Goal: Information Seeking & Learning: Learn about a topic

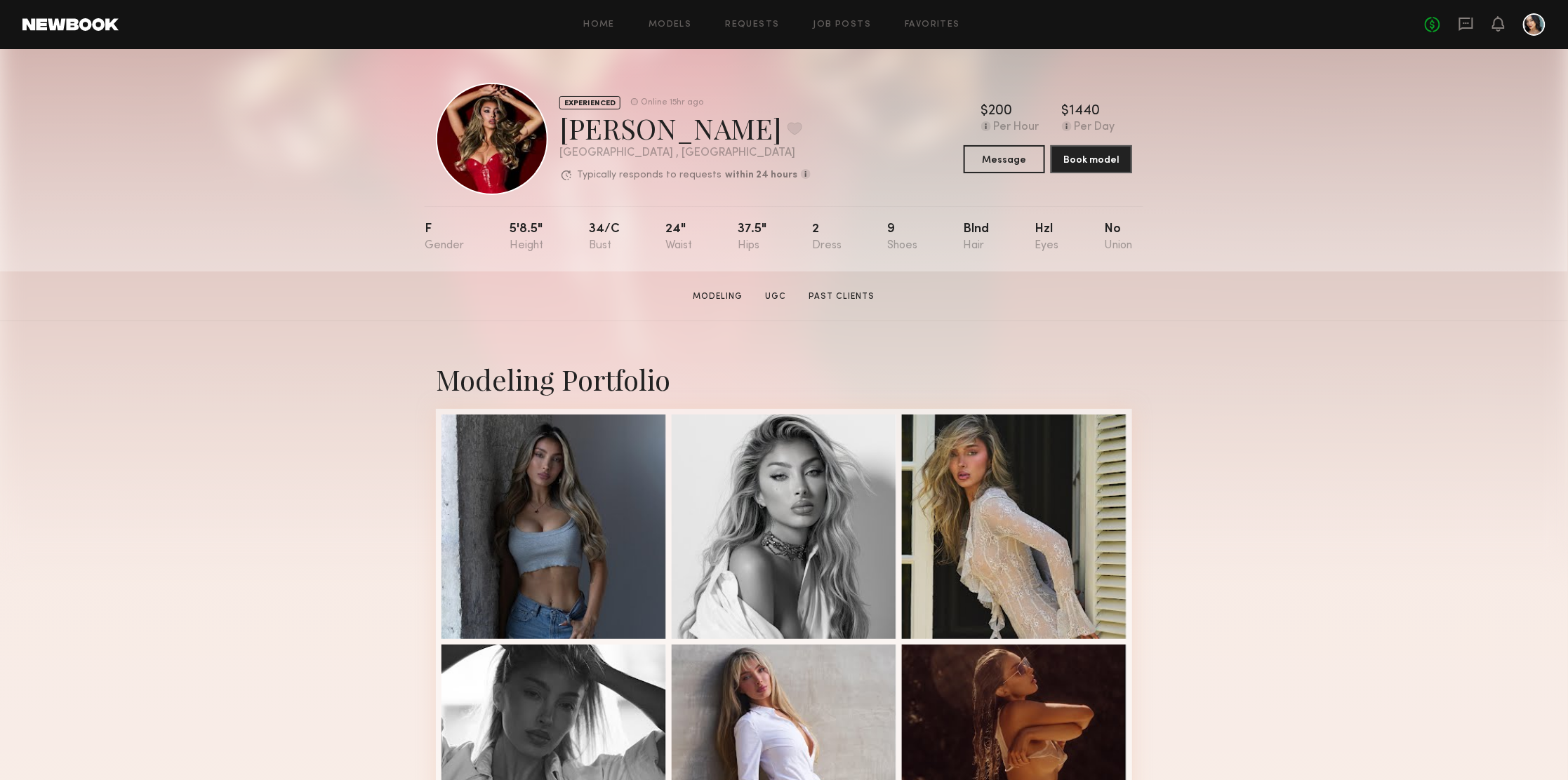
click at [85, 29] on link at bounding box center [70, 24] width 96 height 13
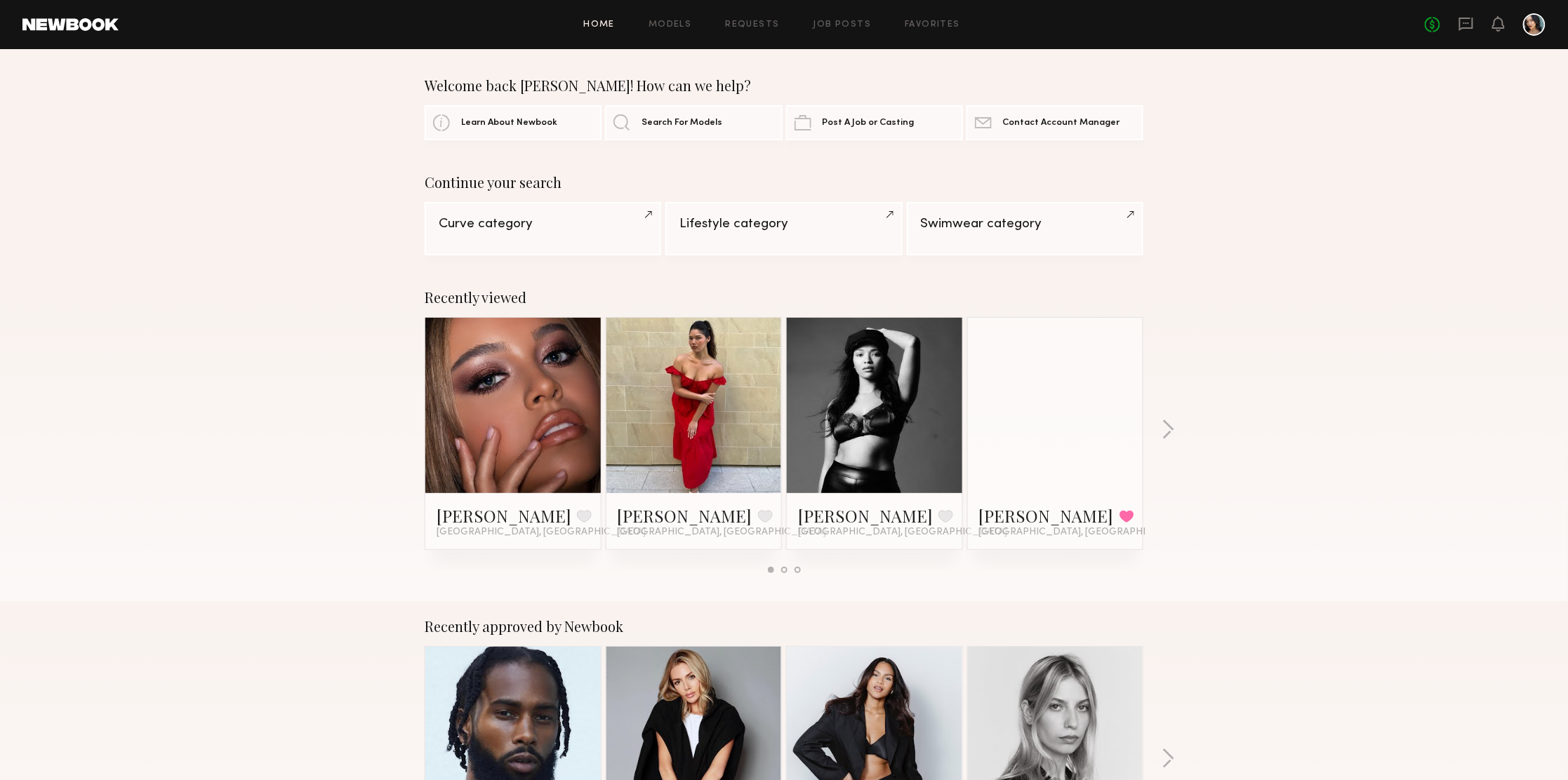
scroll to position [105, 0]
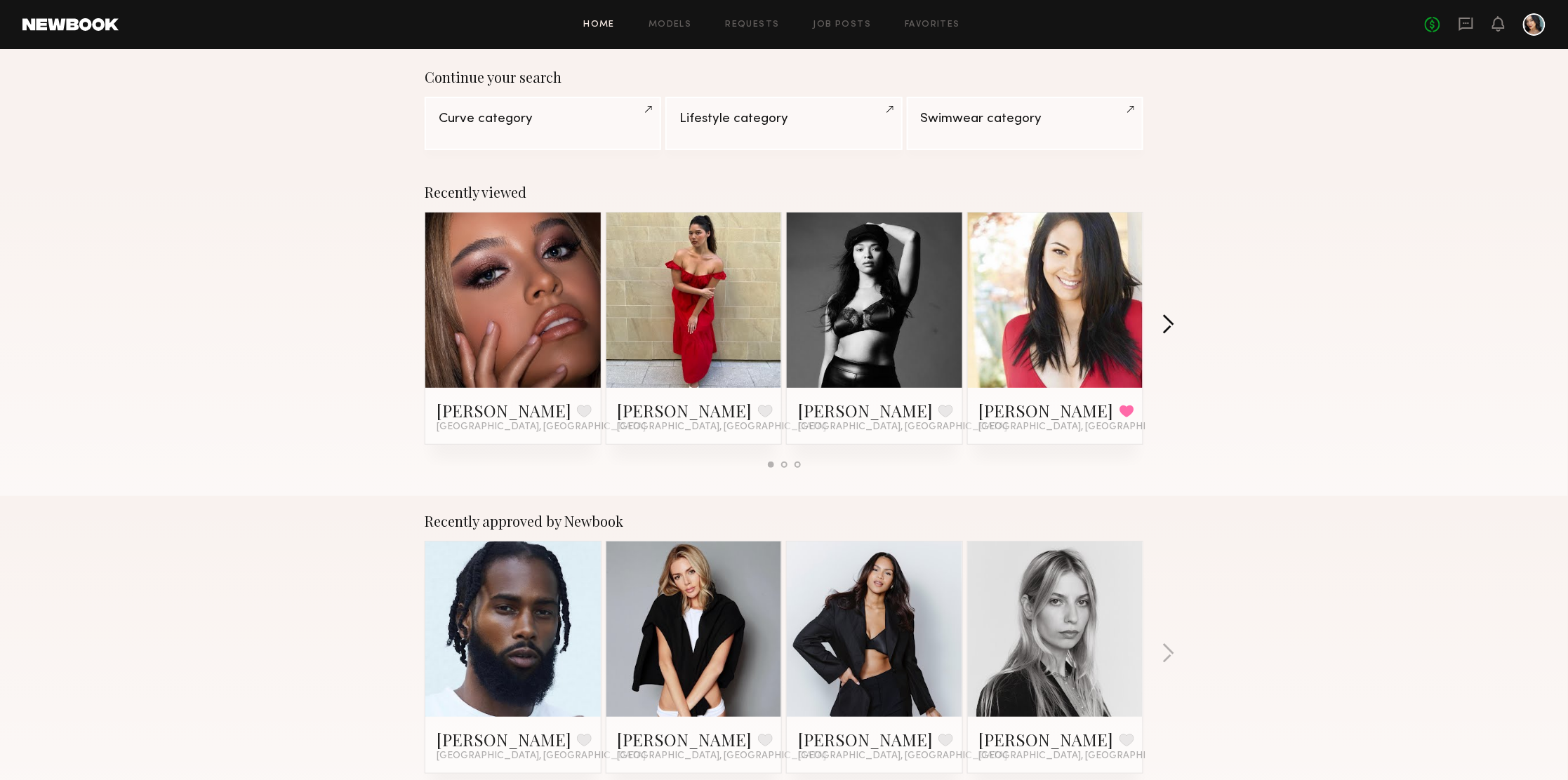
click at [1173, 328] on button "button" at bounding box center [1168, 325] width 14 height 23
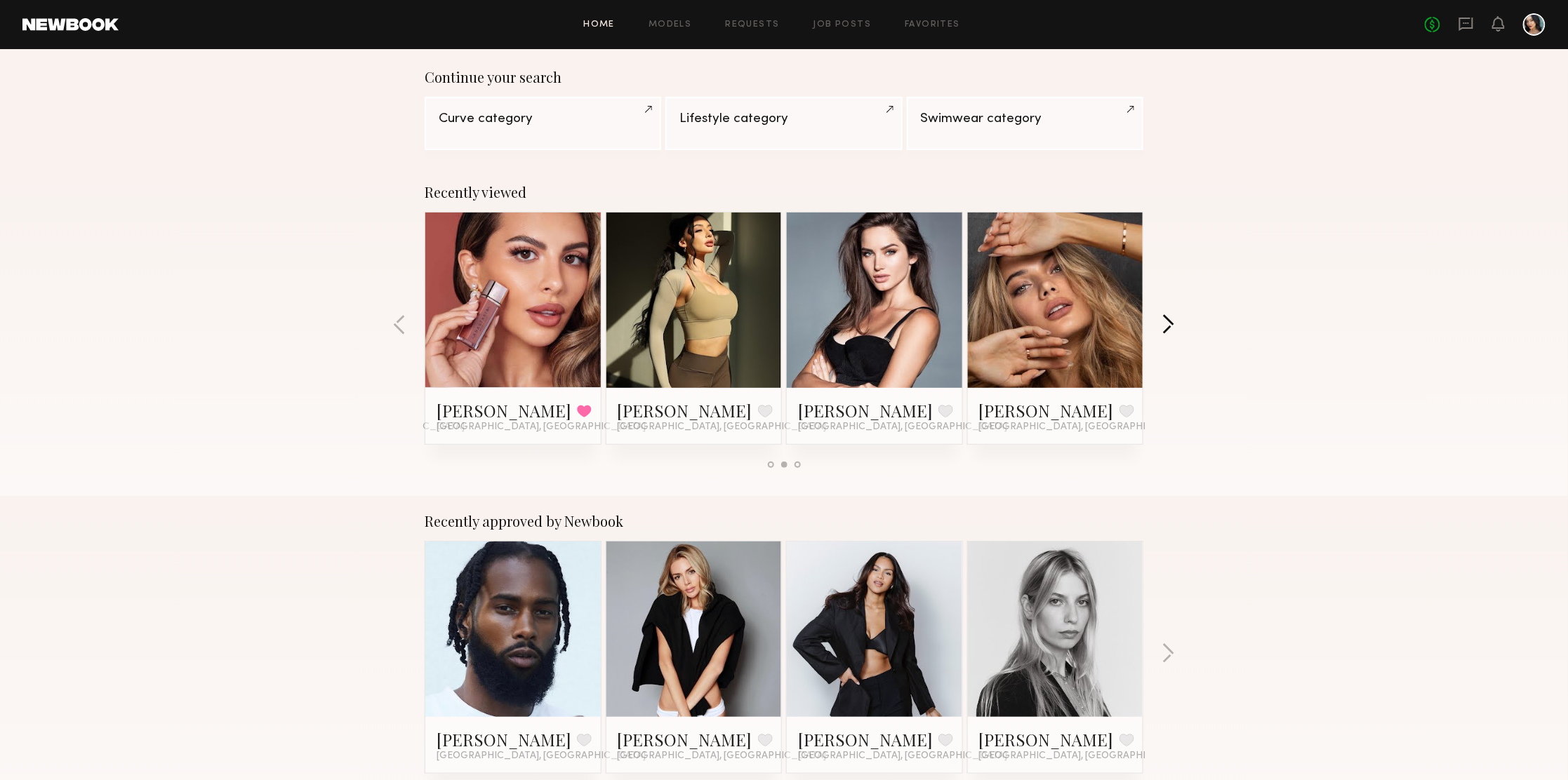
click at [1173, 328] on button "button" at bounding box center [1168, 325] width 14 height 23
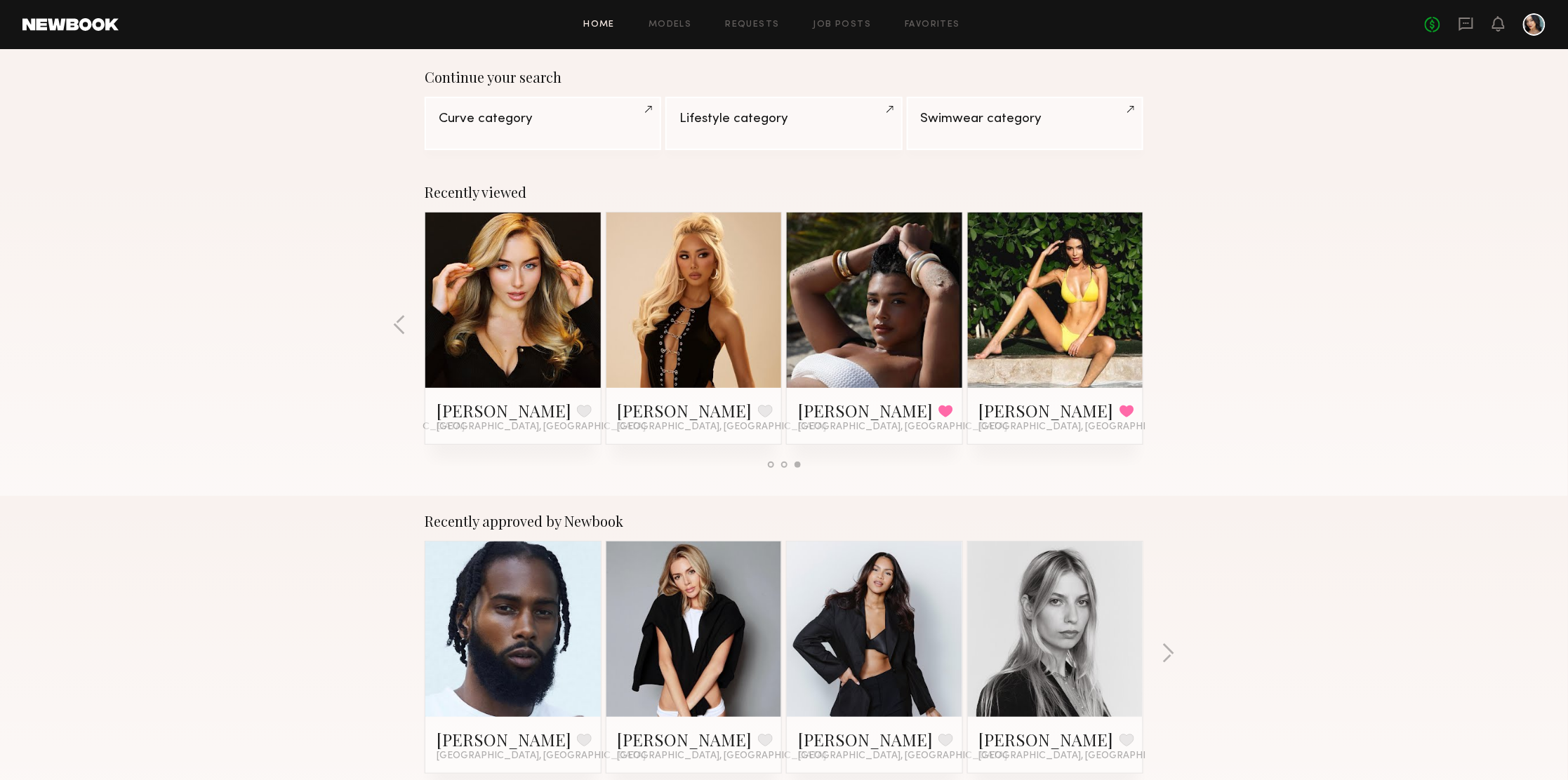
click at [1173, 328] on div "Recently viewed Isabel G. Favorite Los Angeles, CA Sofia A. Favorite Los Angele…" at bounding box center [784, 331] width 1568 height 329
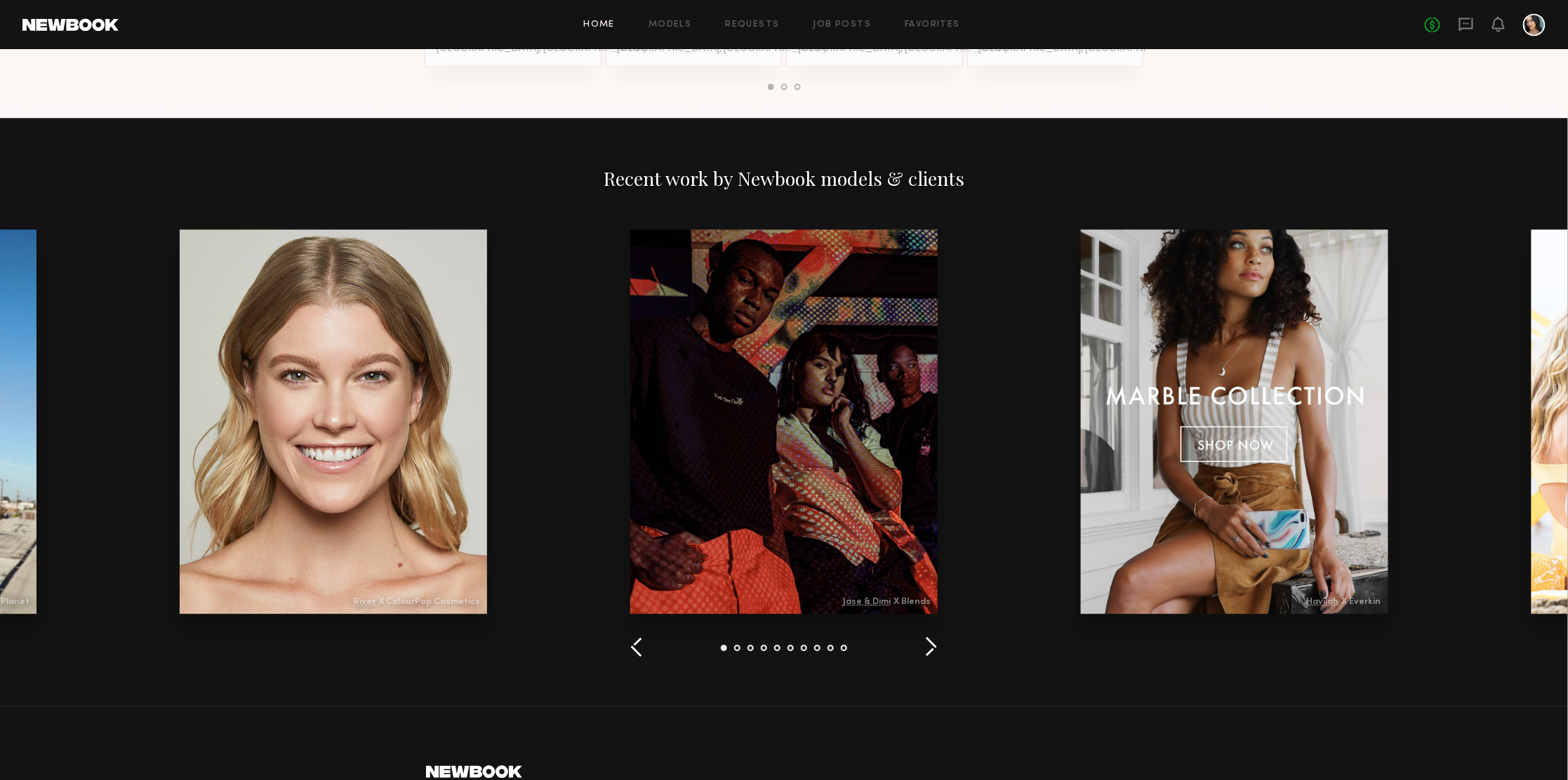
scroll to position [1473, 0]
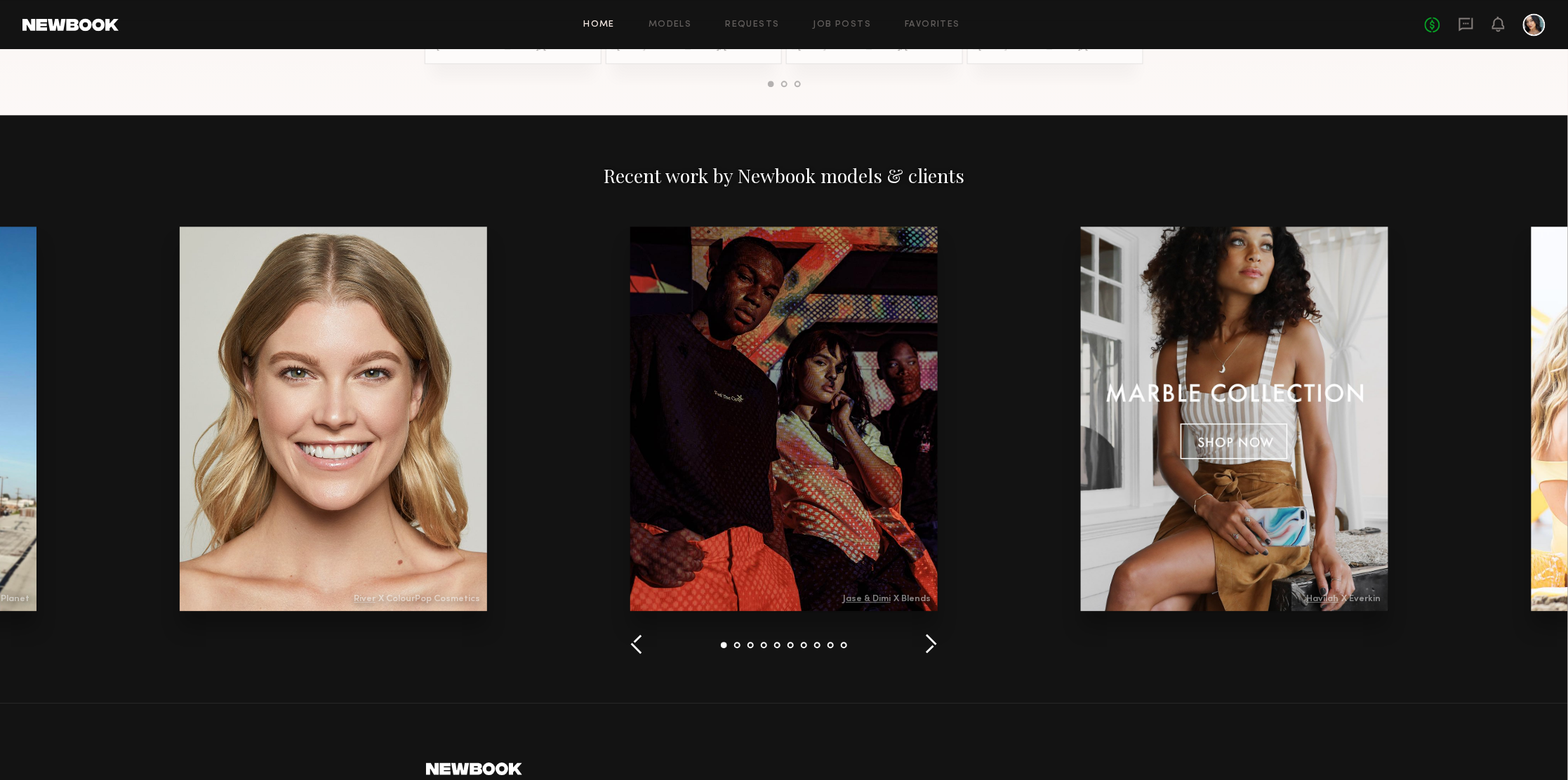
click at [931, 646] on button "button" at bounding box center [931, 645] width 14 height 23
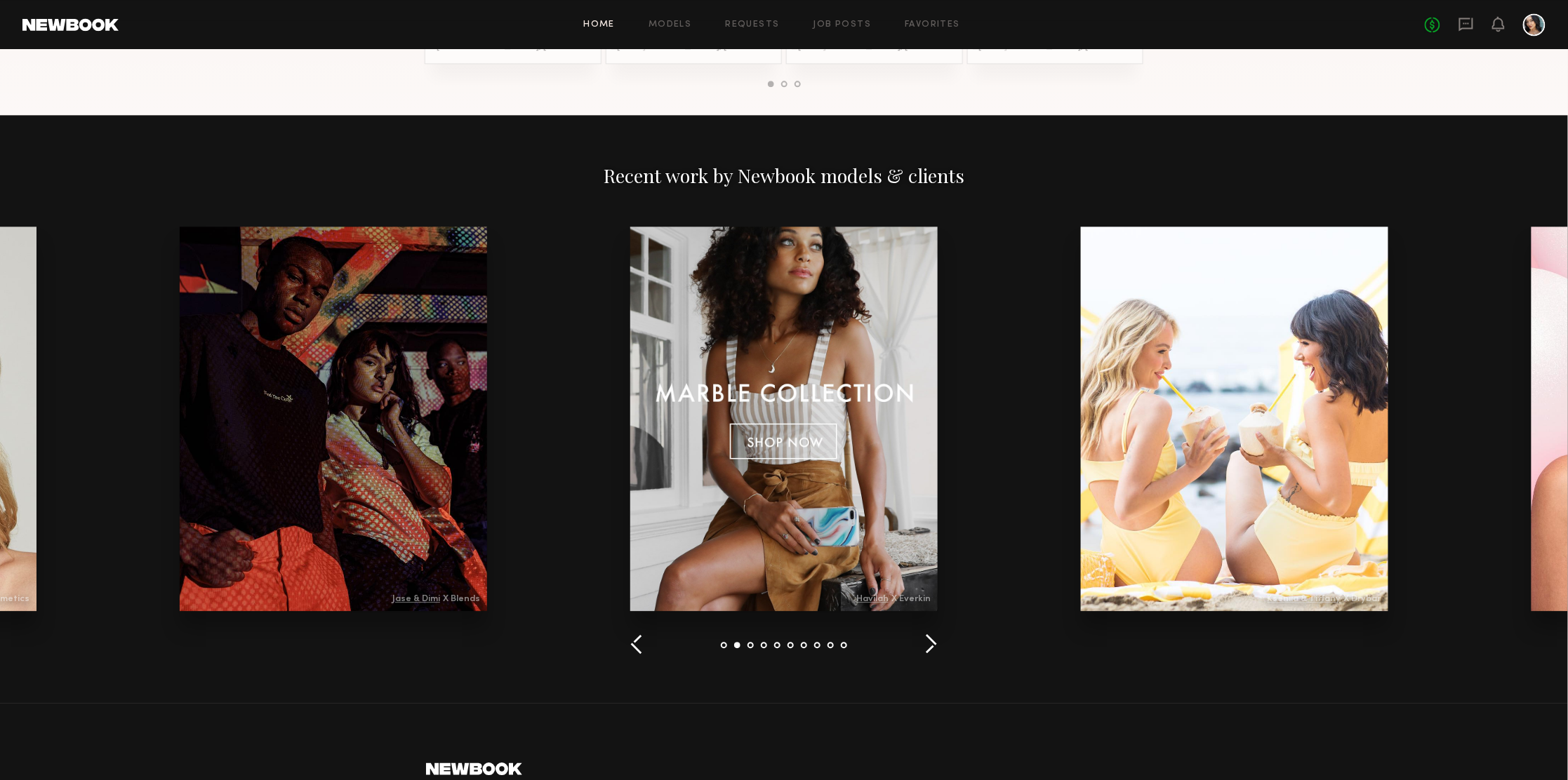
click at [931, 646] on button "button" at bounding box center [931, 645] width 14 height 23
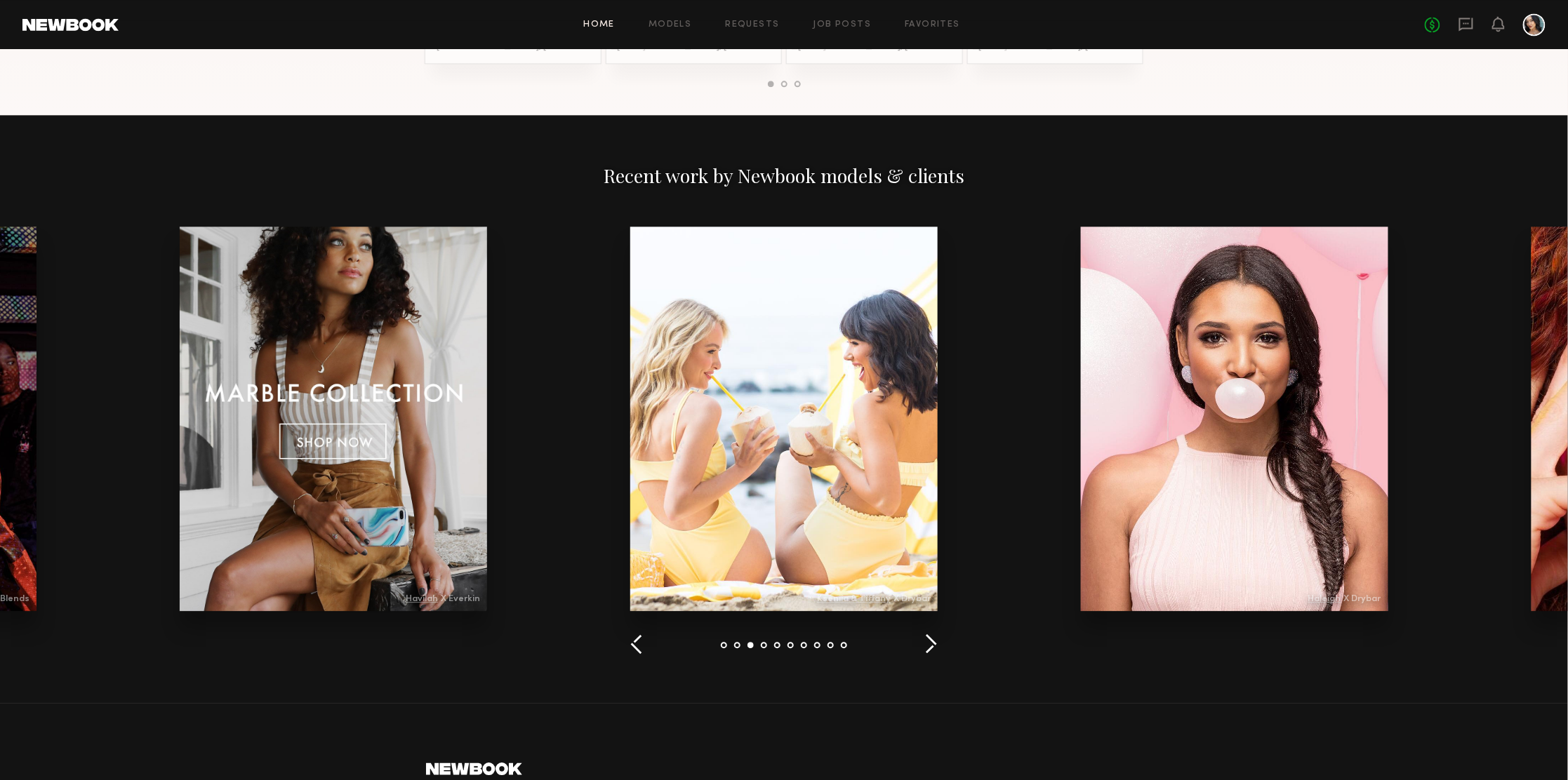
click at [931, 646] on button "button" at bounding box center [931, 645] width 14 height 23
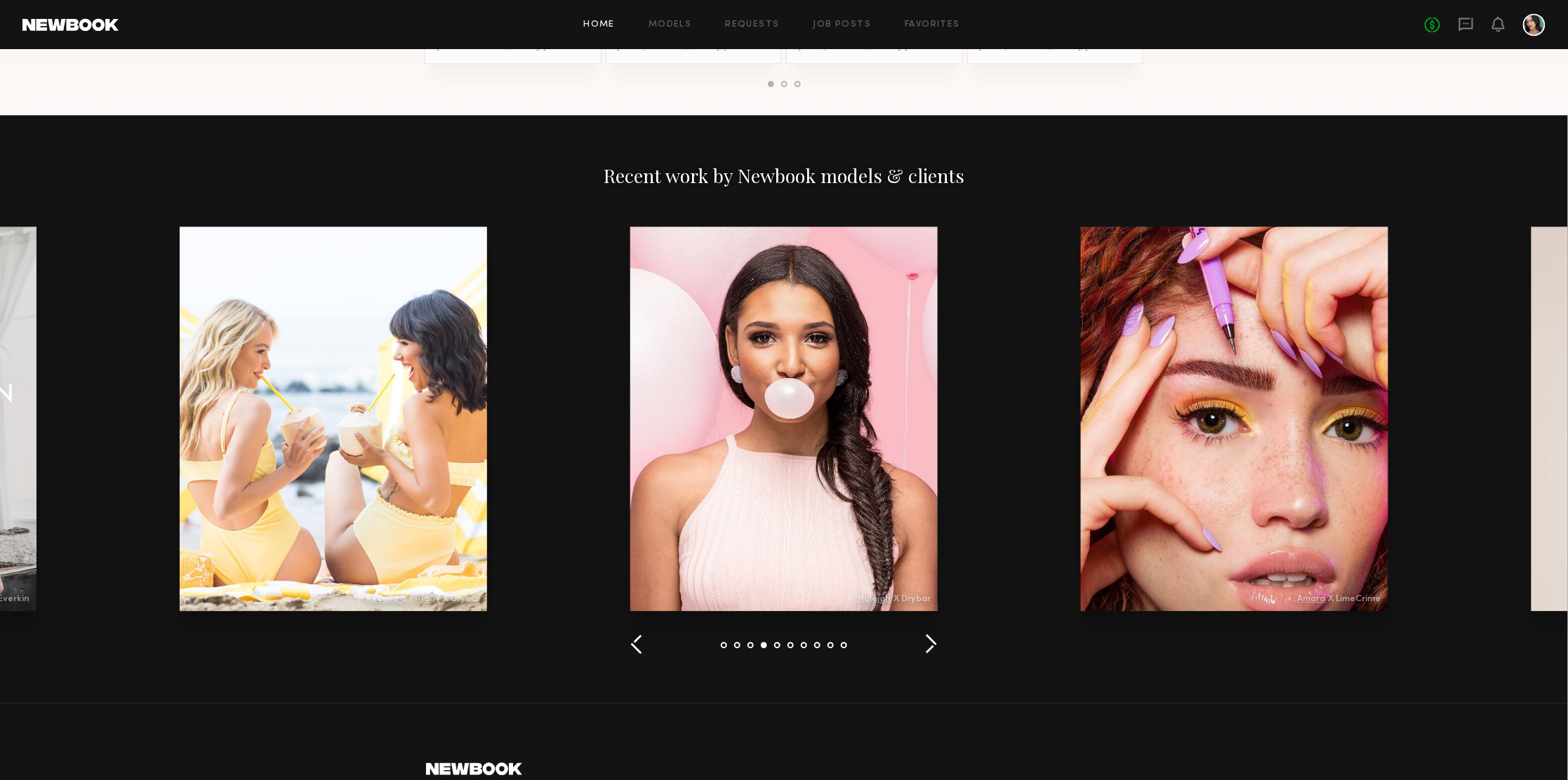
click at [882, 510] on div at bounding box center [783, 418] width 307 height 384
click at [925, 640] on button "button" at bounding box center [931, 645] width 14 height 23
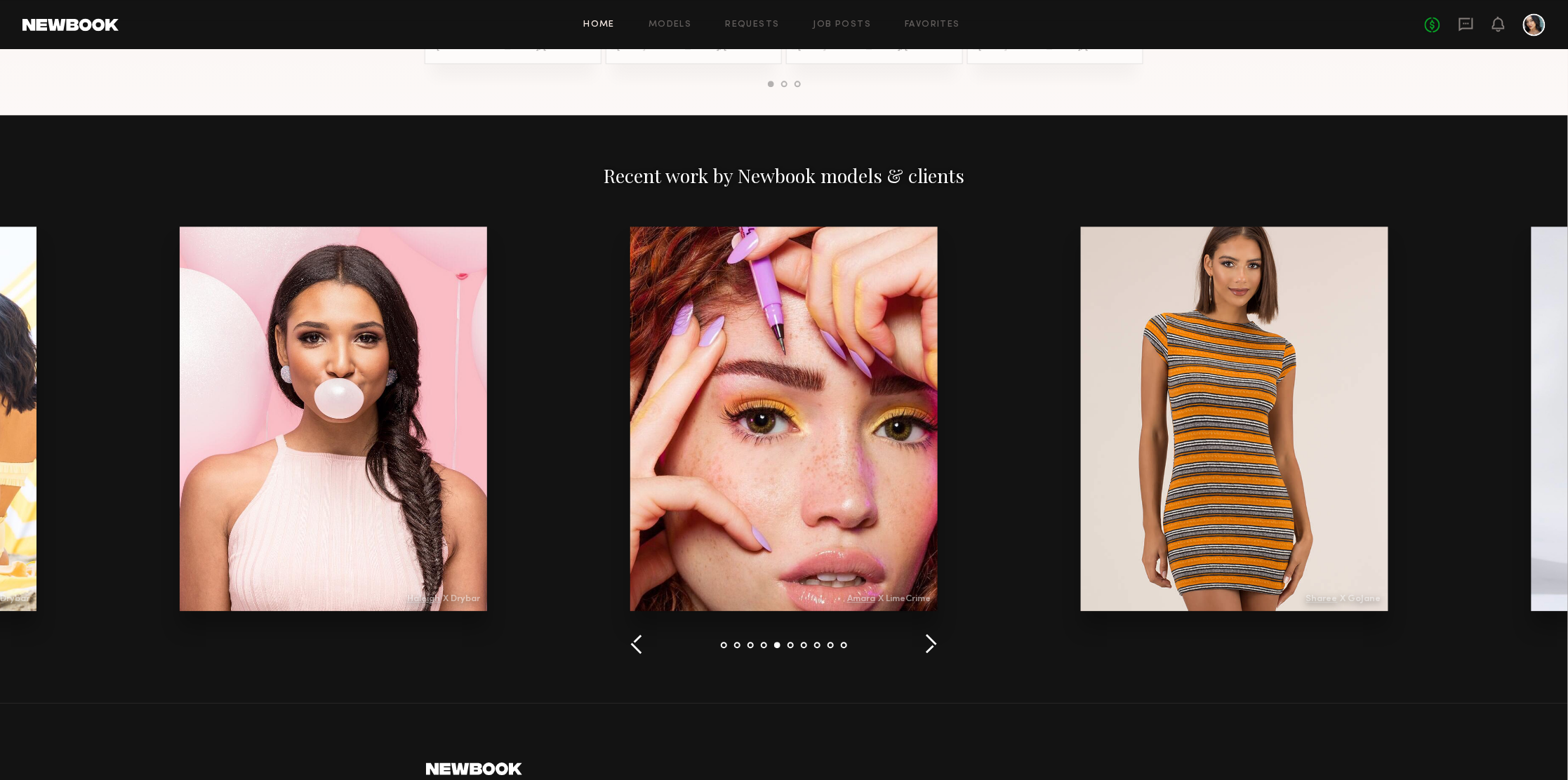
click at [925, 640] on button "button" at bounding box center [931, 645] width 14 height 23
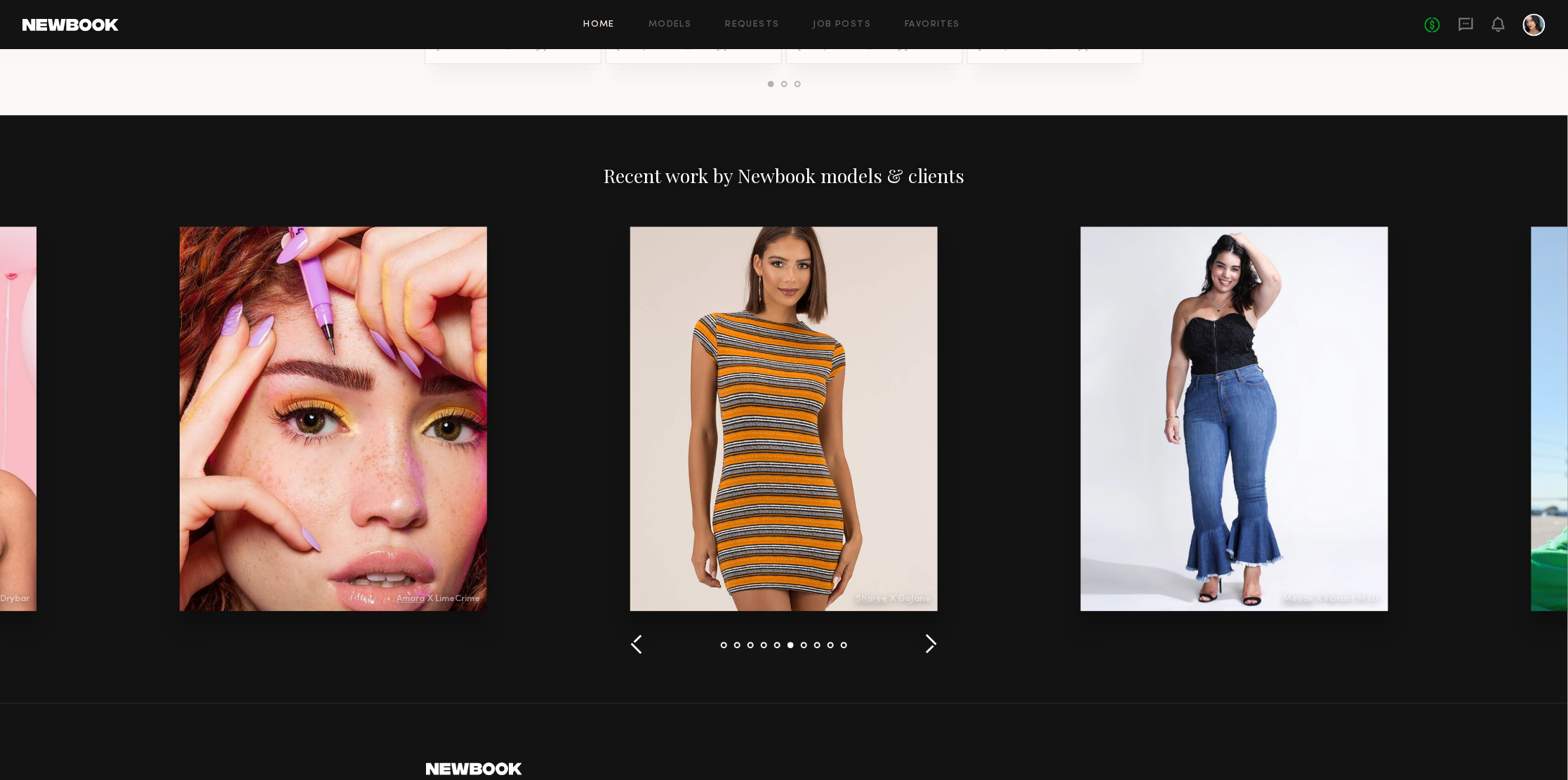
click at [925, 640] on button "button" at bounding box center [931, 645] width 14 height 23
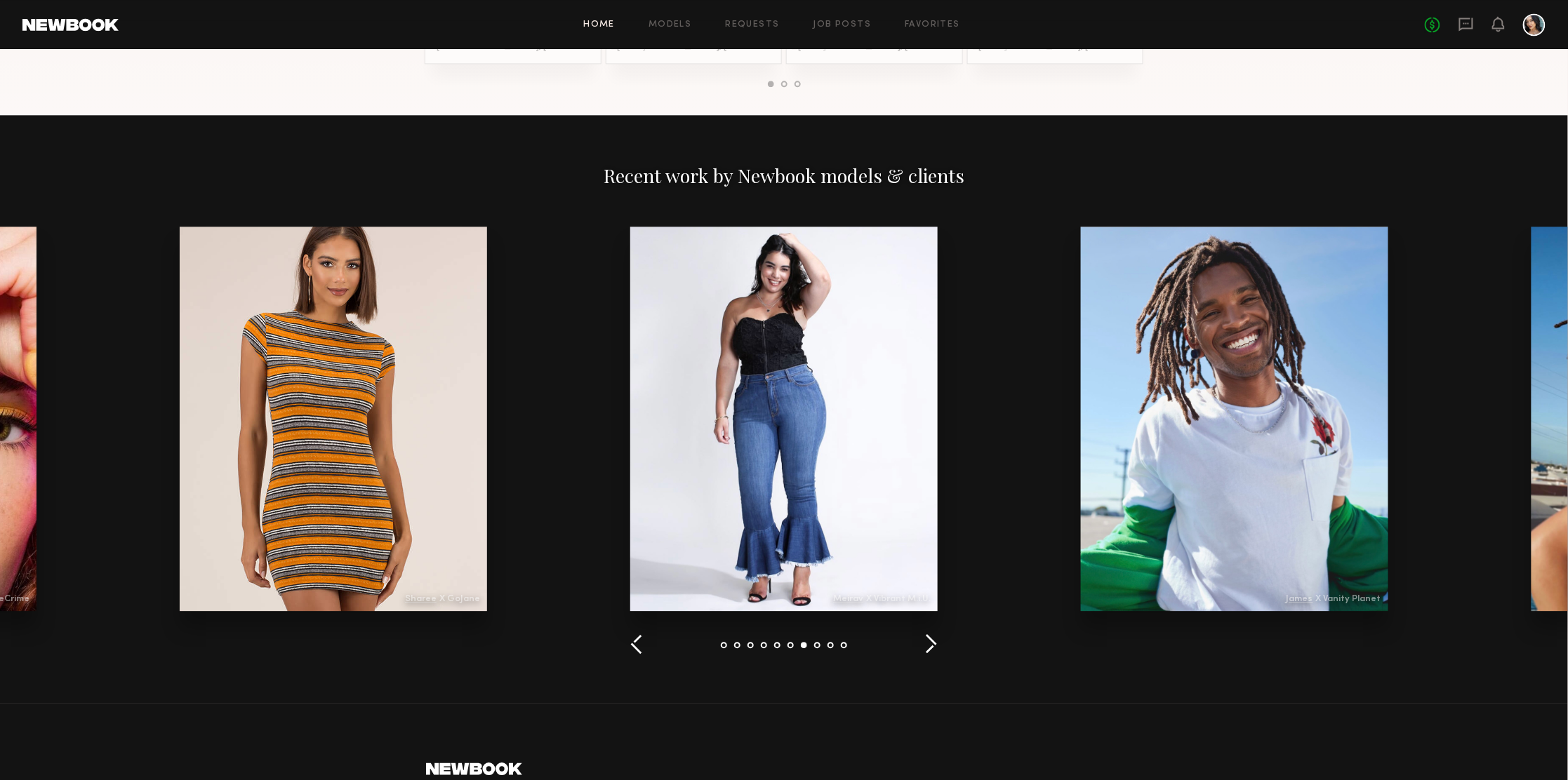
click at [925, 640] on button "button" at bounding box center [931, 645] width 14 height 23
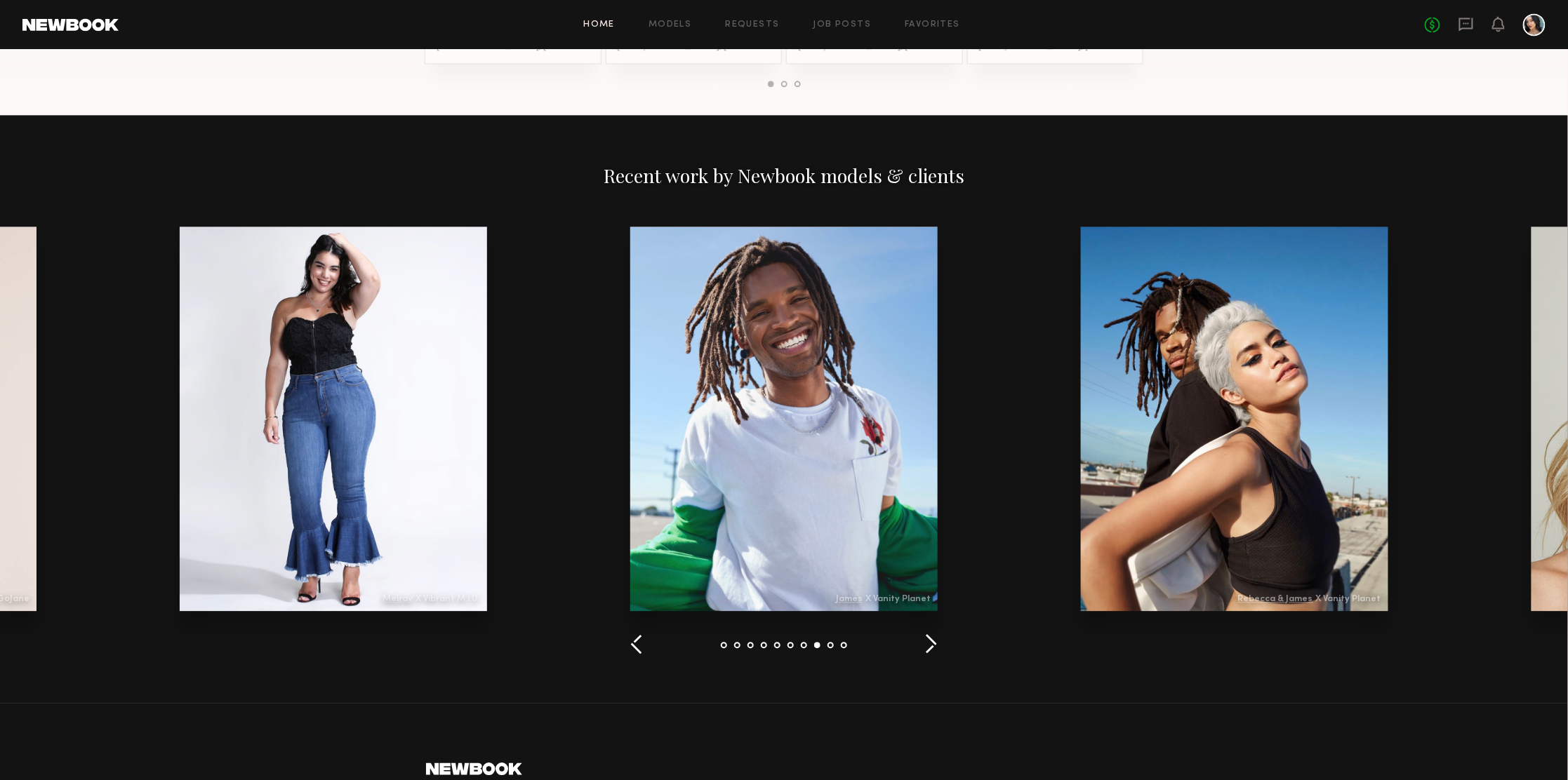
click at [925, 640] on button "button" at bounding box center [931, 645] width 14 height 23
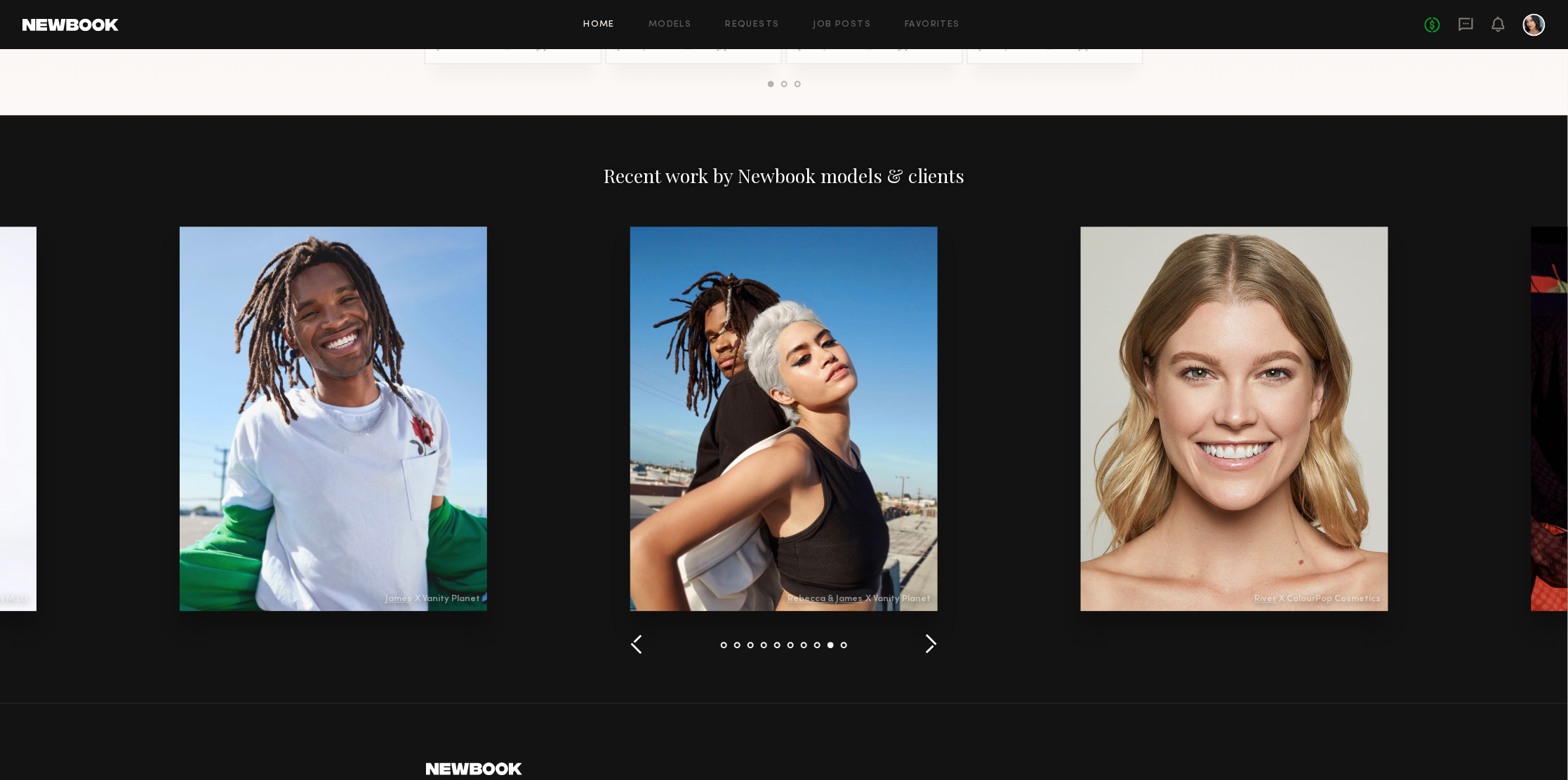
click at [925, 640] on button "button" at bounding box center [931, 645] width 14 height 23
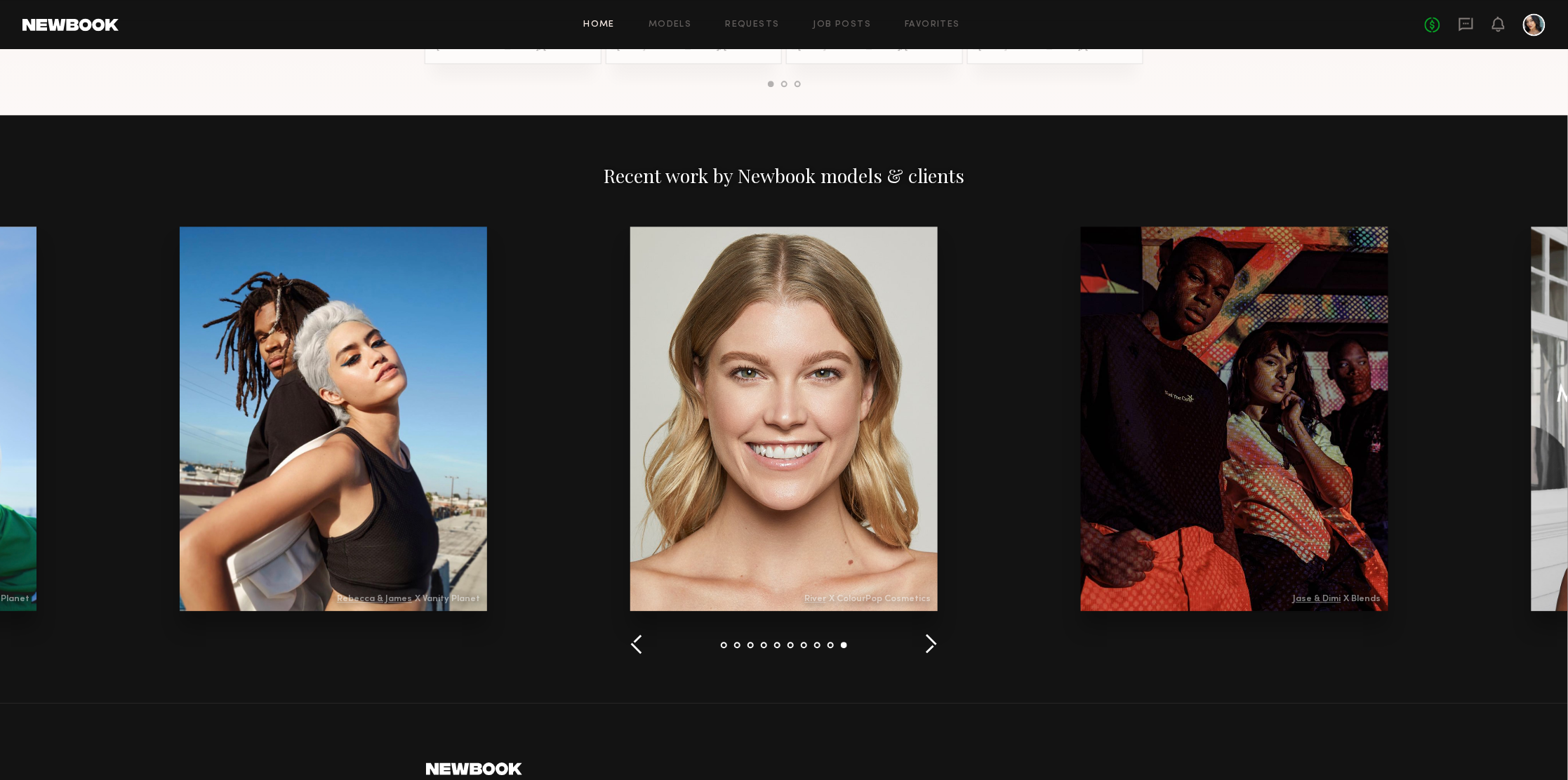
click at [925, 640] on button "button" at bounding box center [931, 645] width 14 height 23
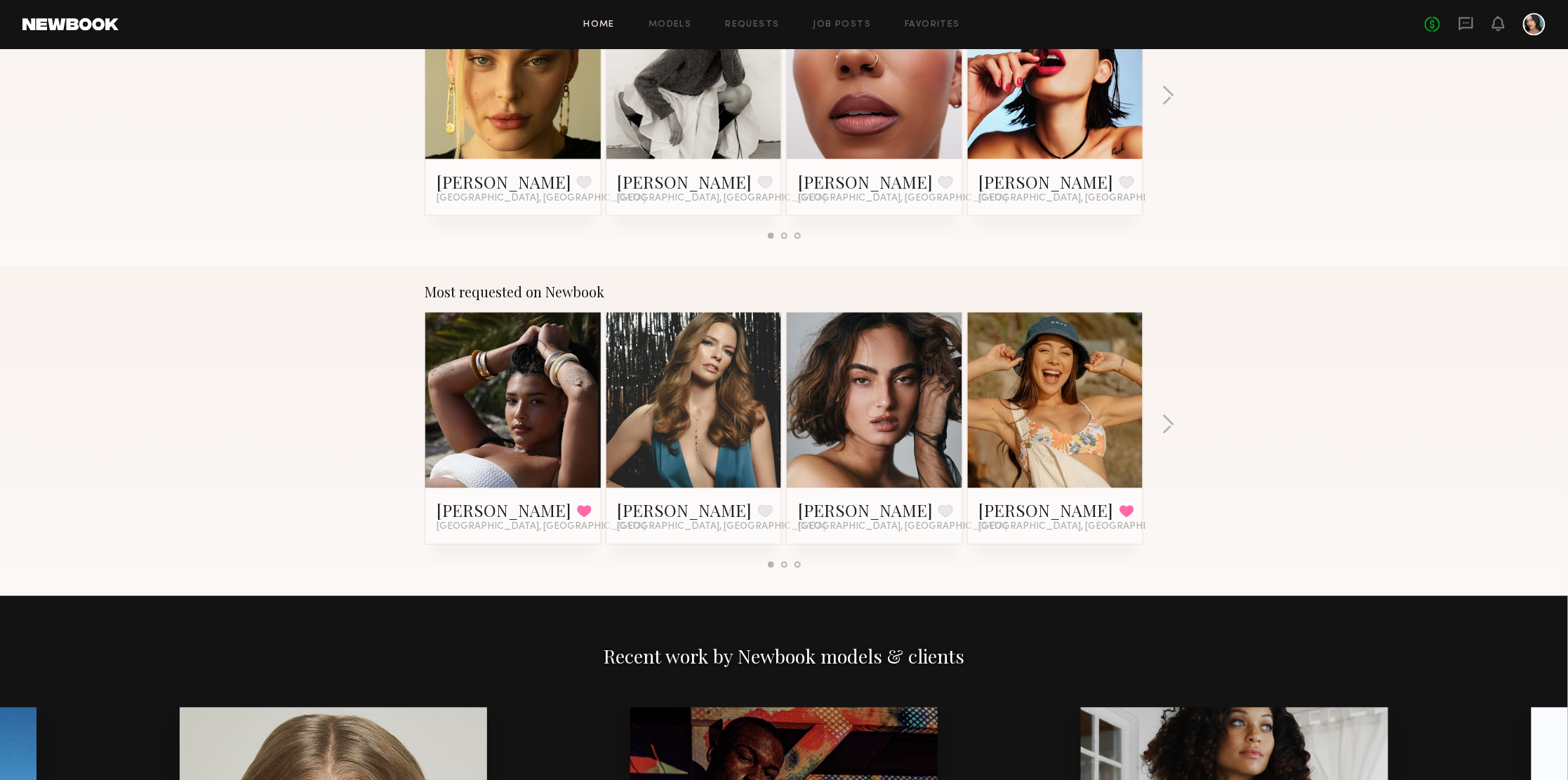
scroll to position [947, 0]
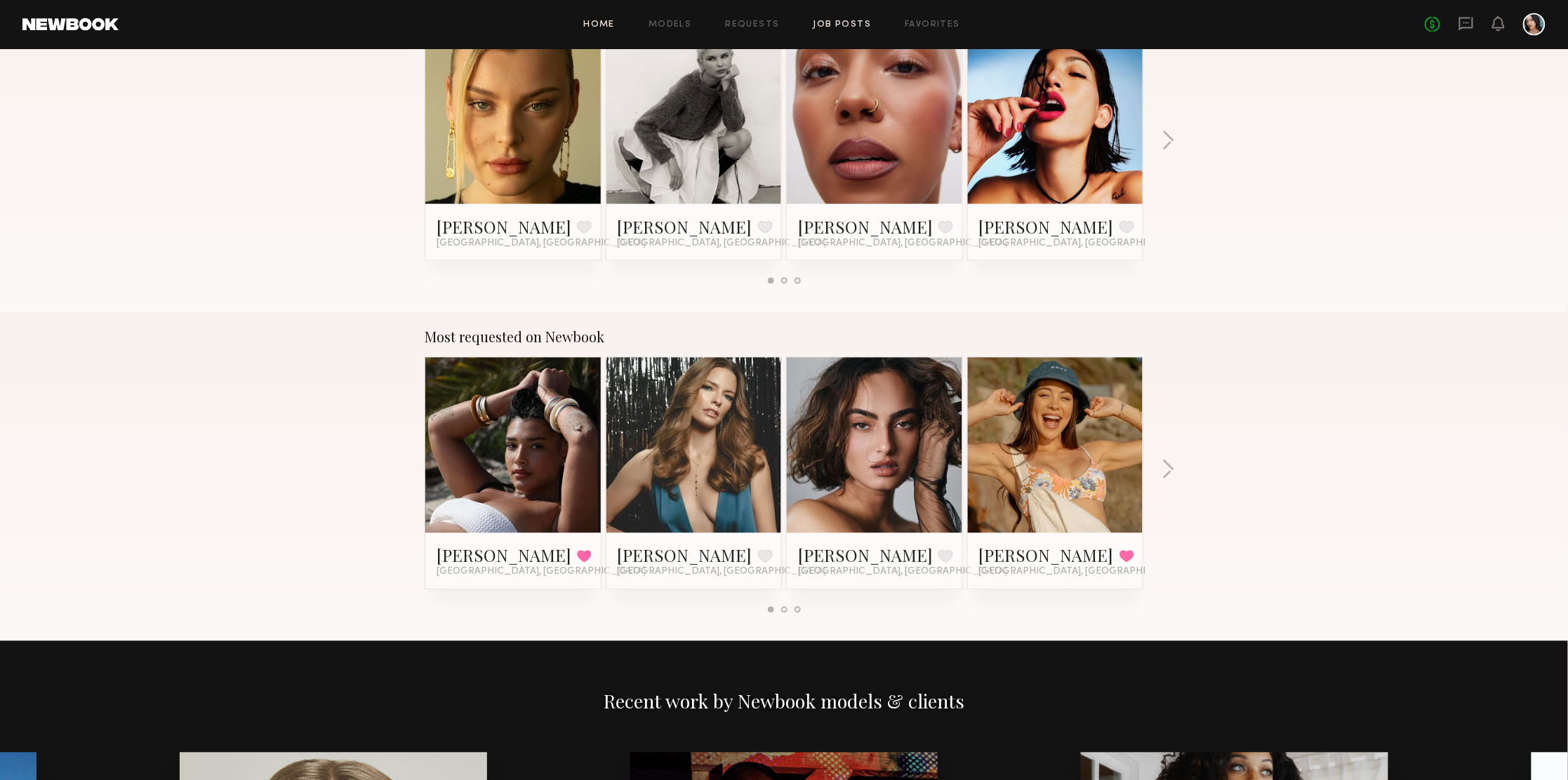
click at [825, 24] on link "Job Posts" at bounding box center [842, 25] width 58 height 9
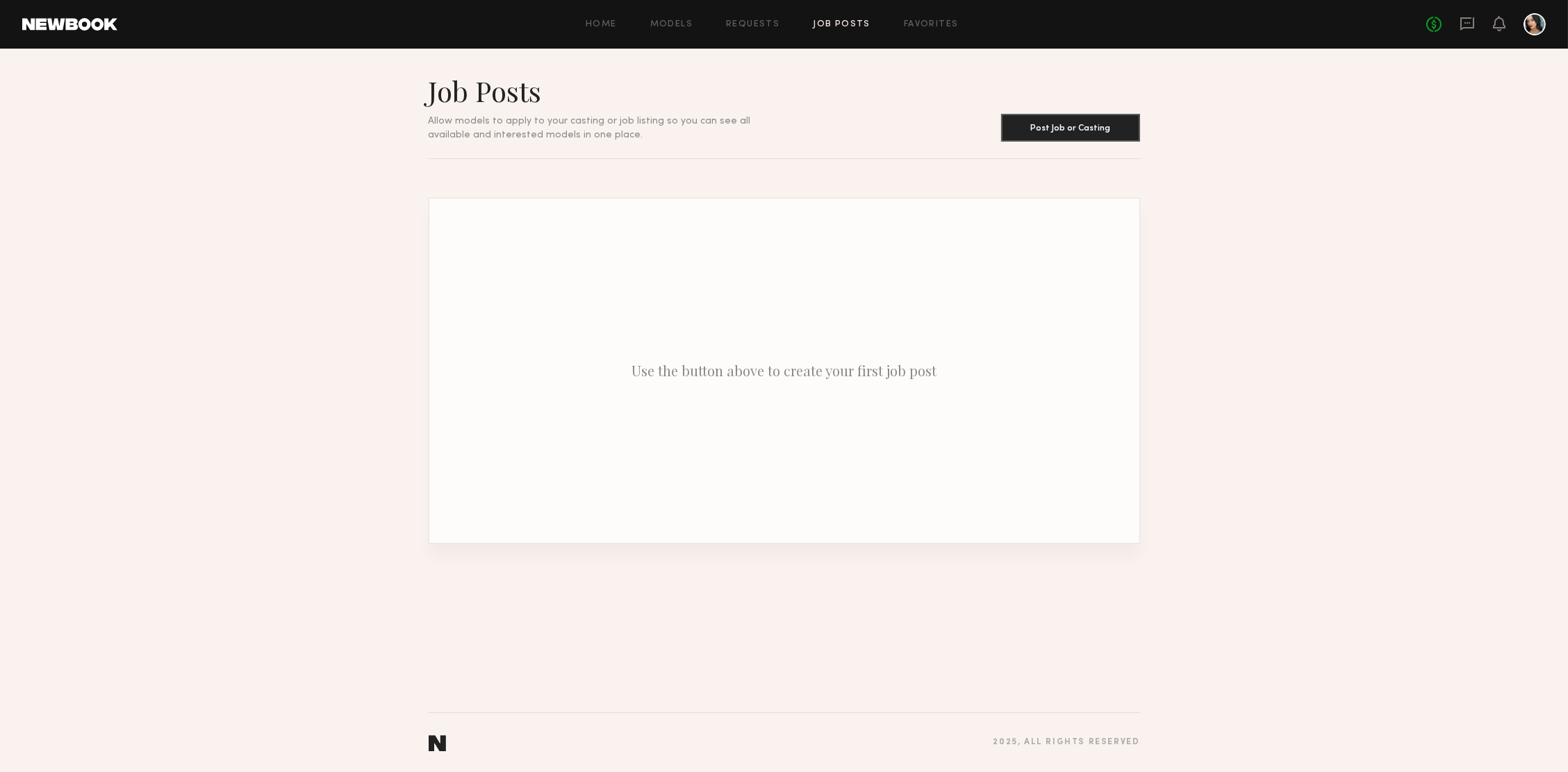
click at [677, 29] on div "Home Models Requests Job Posts Favorites Sign Out No fees up to $5,000" at bounding box center [831, 25] width 1428 height 22
click at [678, 23] on link "Models" at bounding box center [671, 25] width 43 height 9
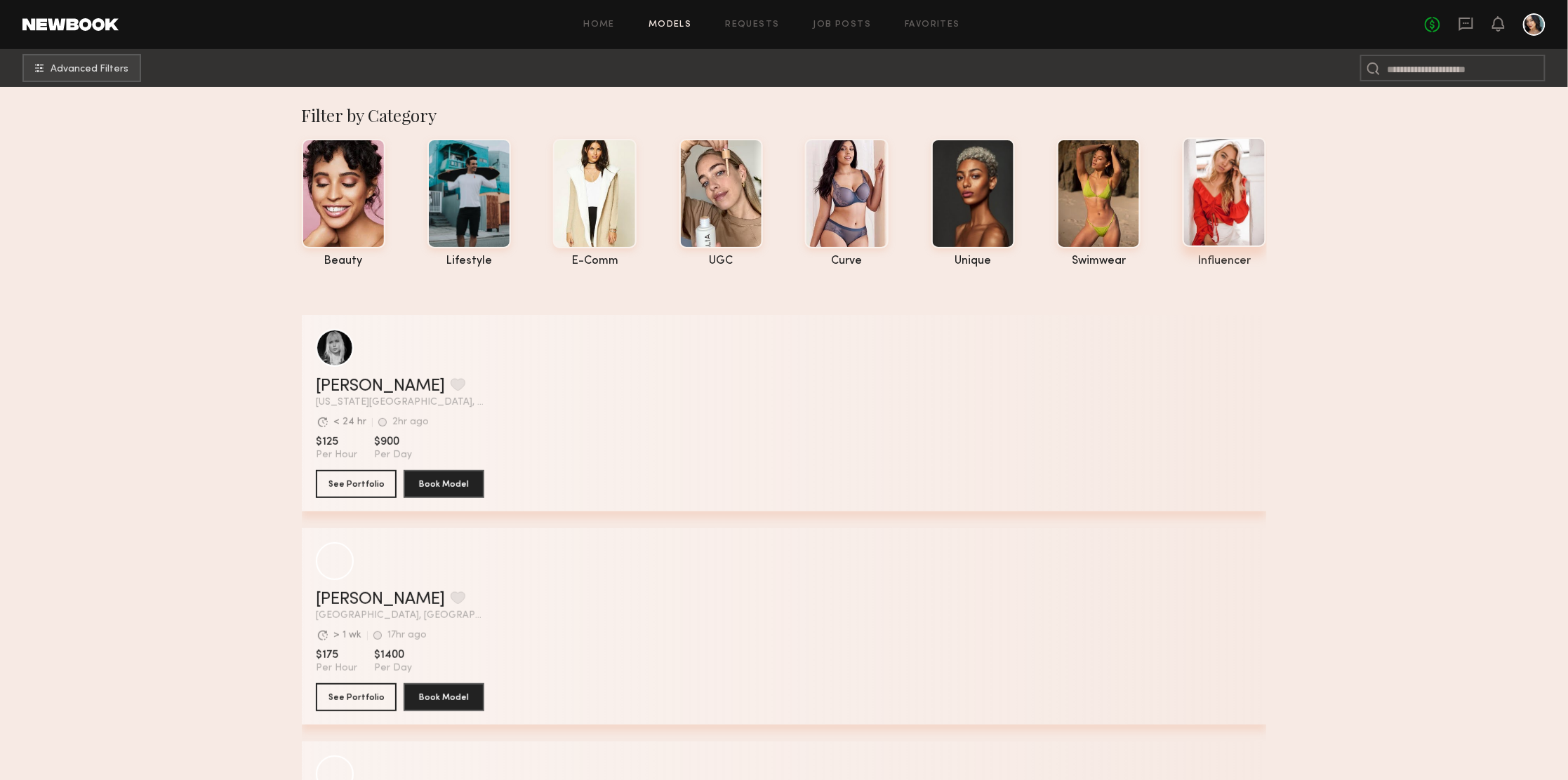
click at [1215, 206] on div at bounding box center [1224, 192] width 84 height 109
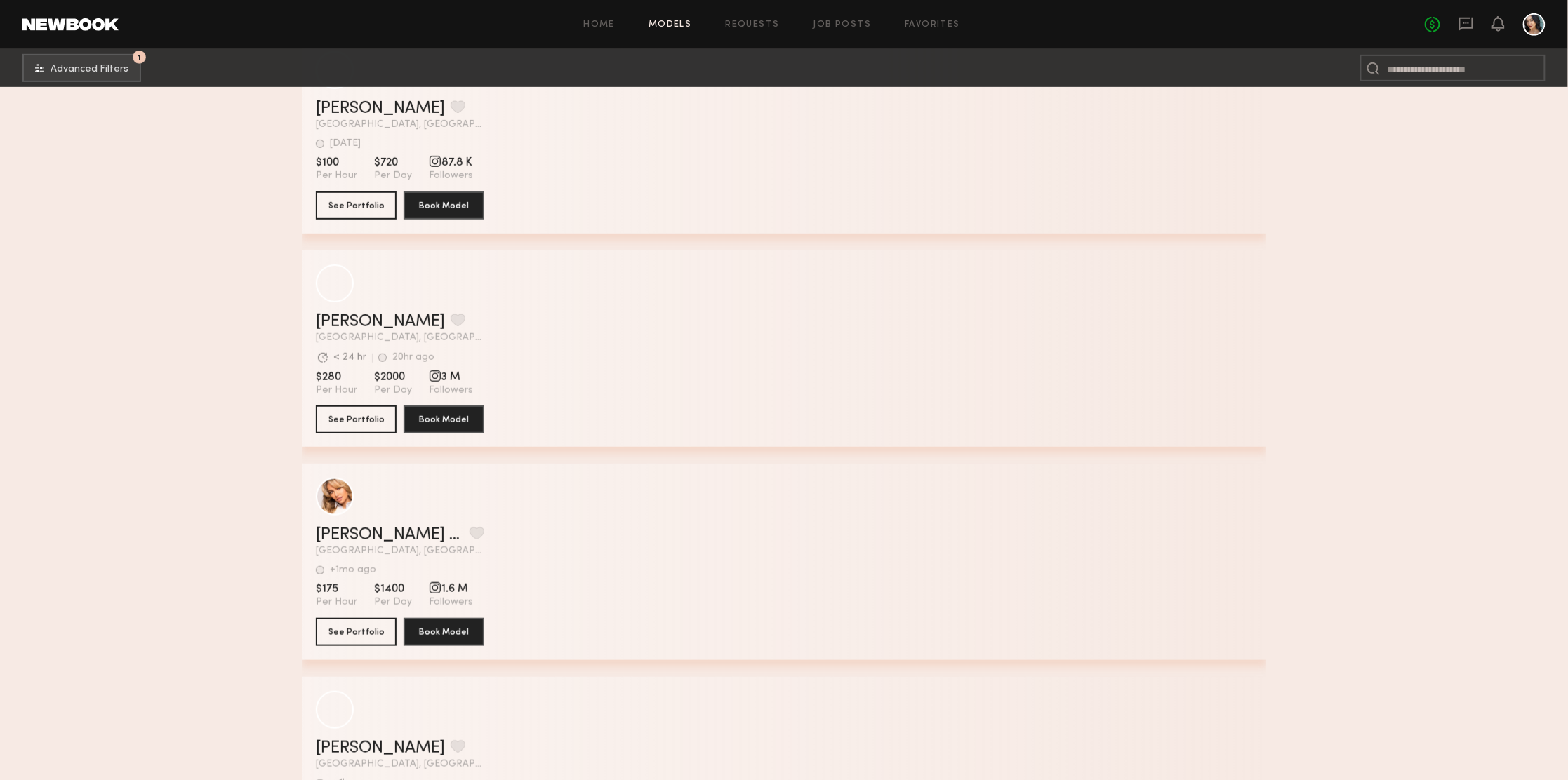
scroll to position [421, 0]
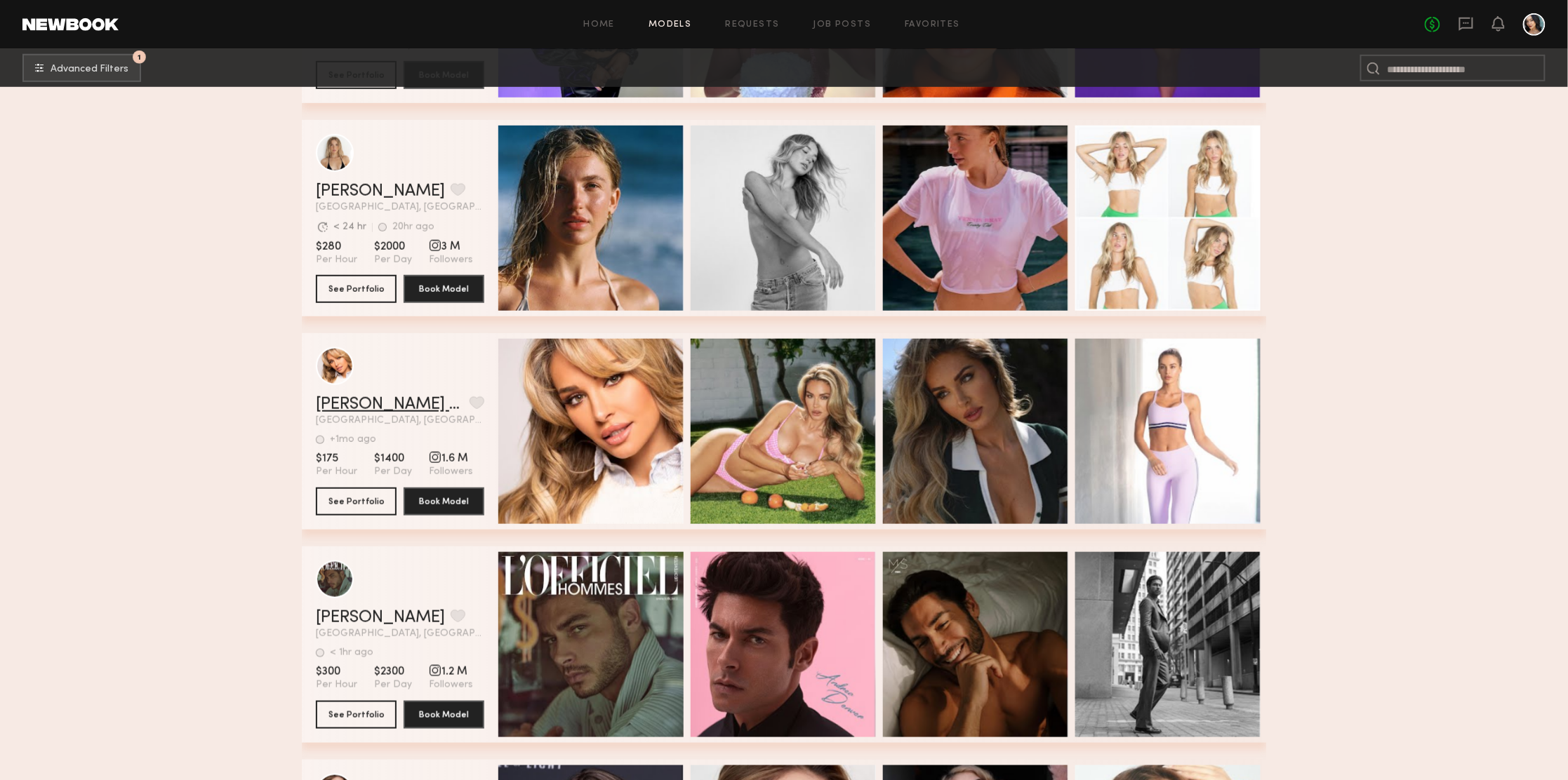
click at [410, 401] on link "Anna katharina v." at bounding box center [390, 405] width 148 height 17
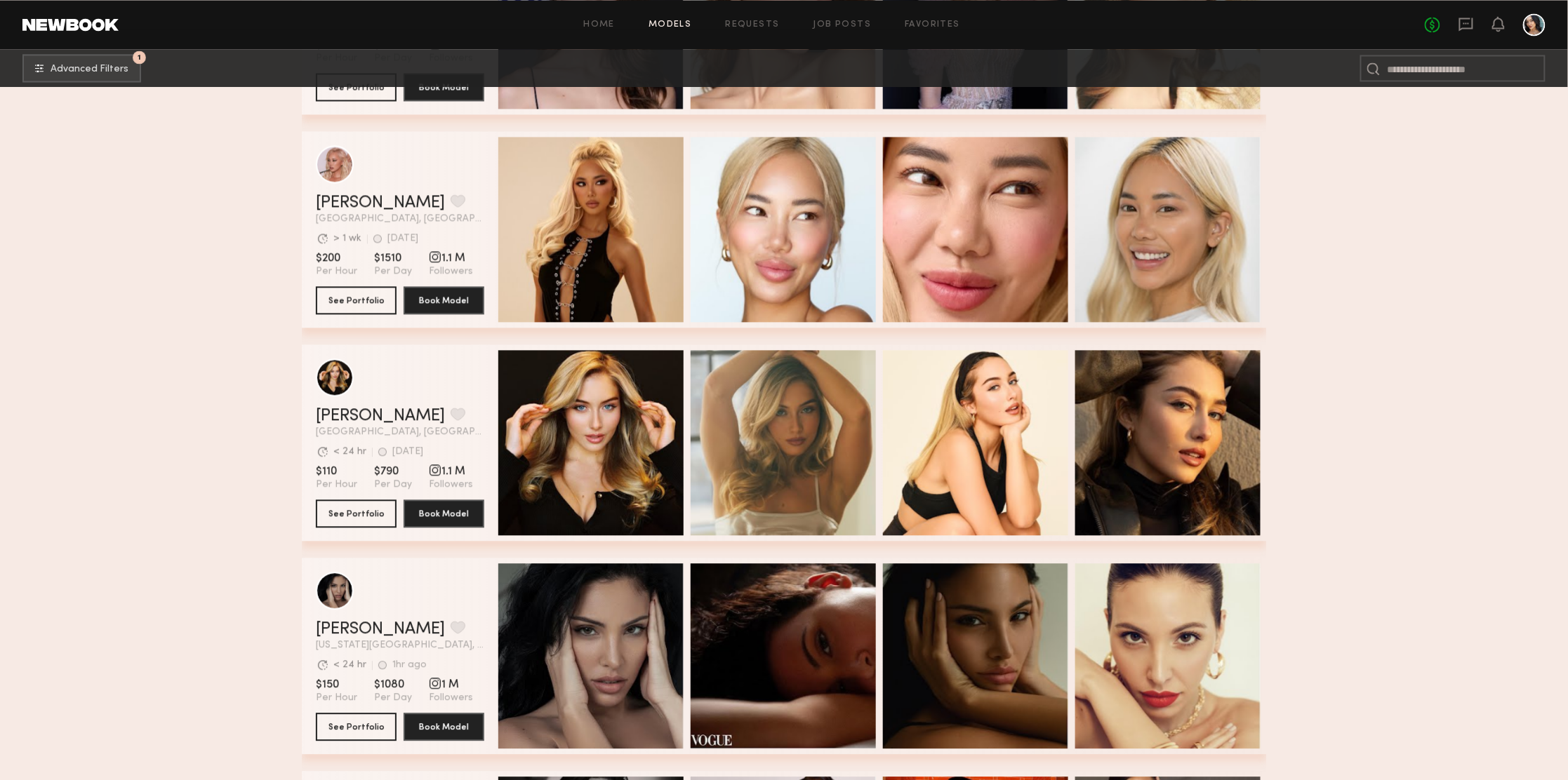
scroll to position [1367, 0]
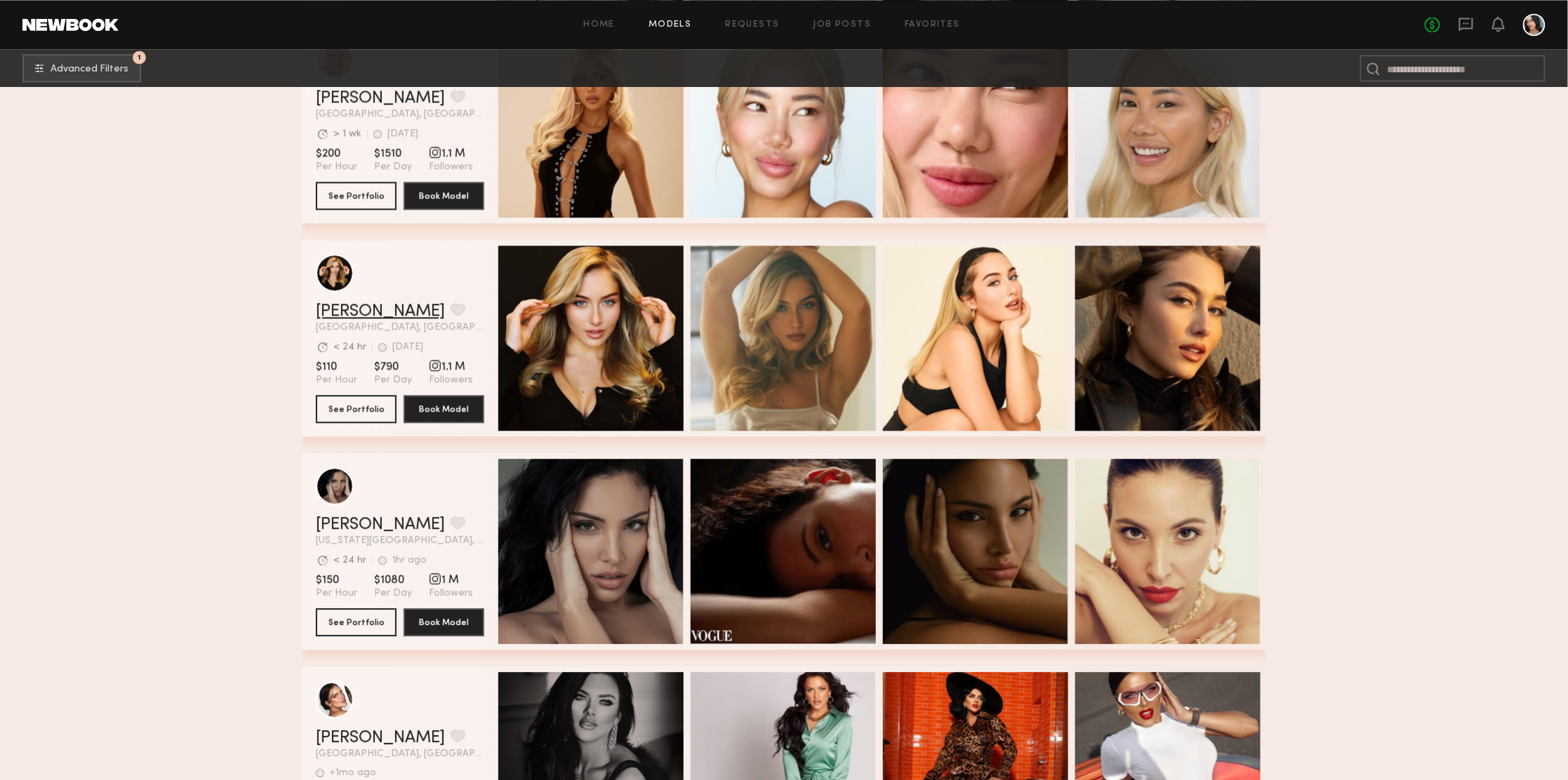
click at [338, 316] on link "Heloise H." at bounding box center [380, 311] width 129 height 17
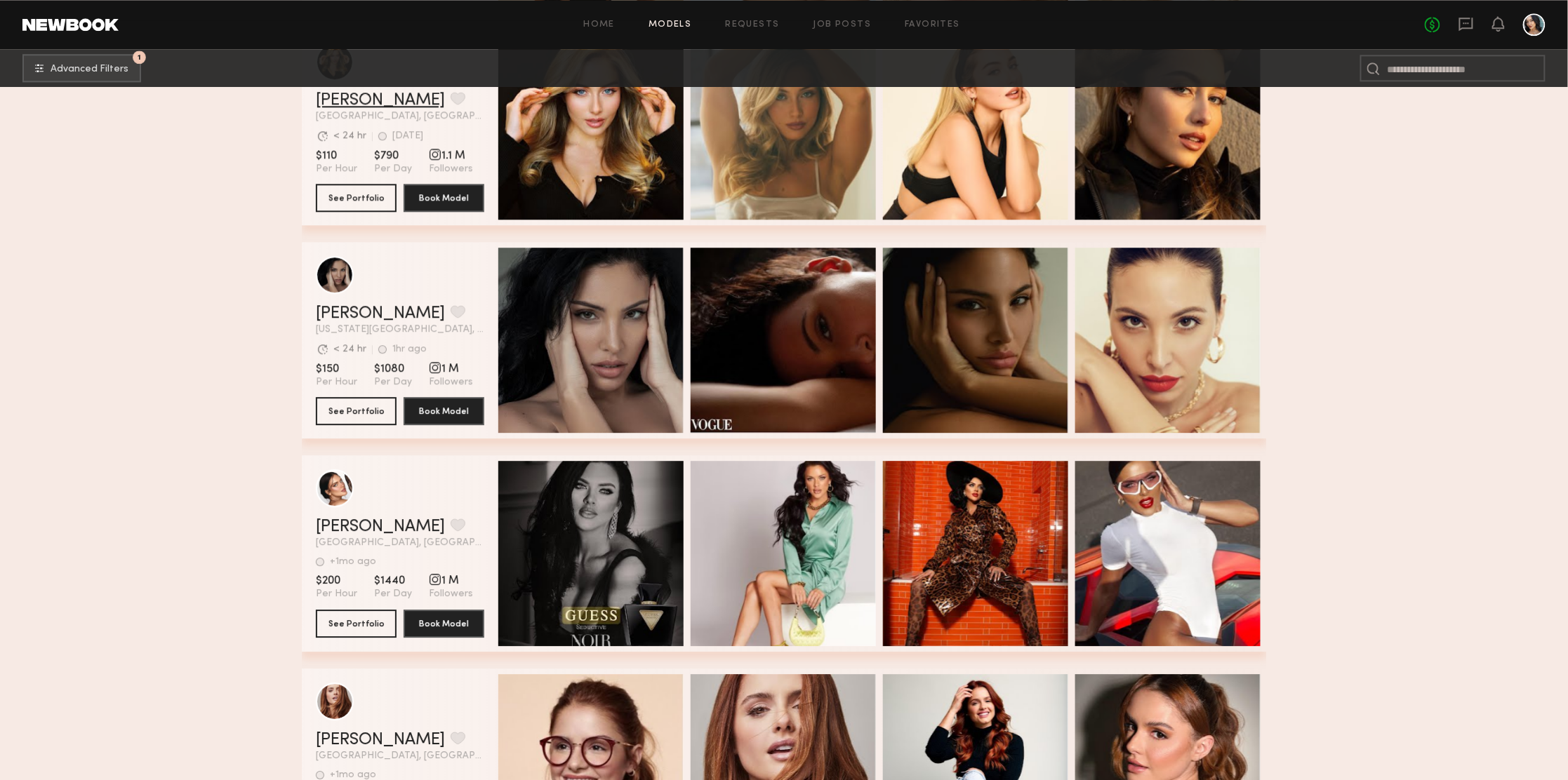
scroll to position [1789, 0]
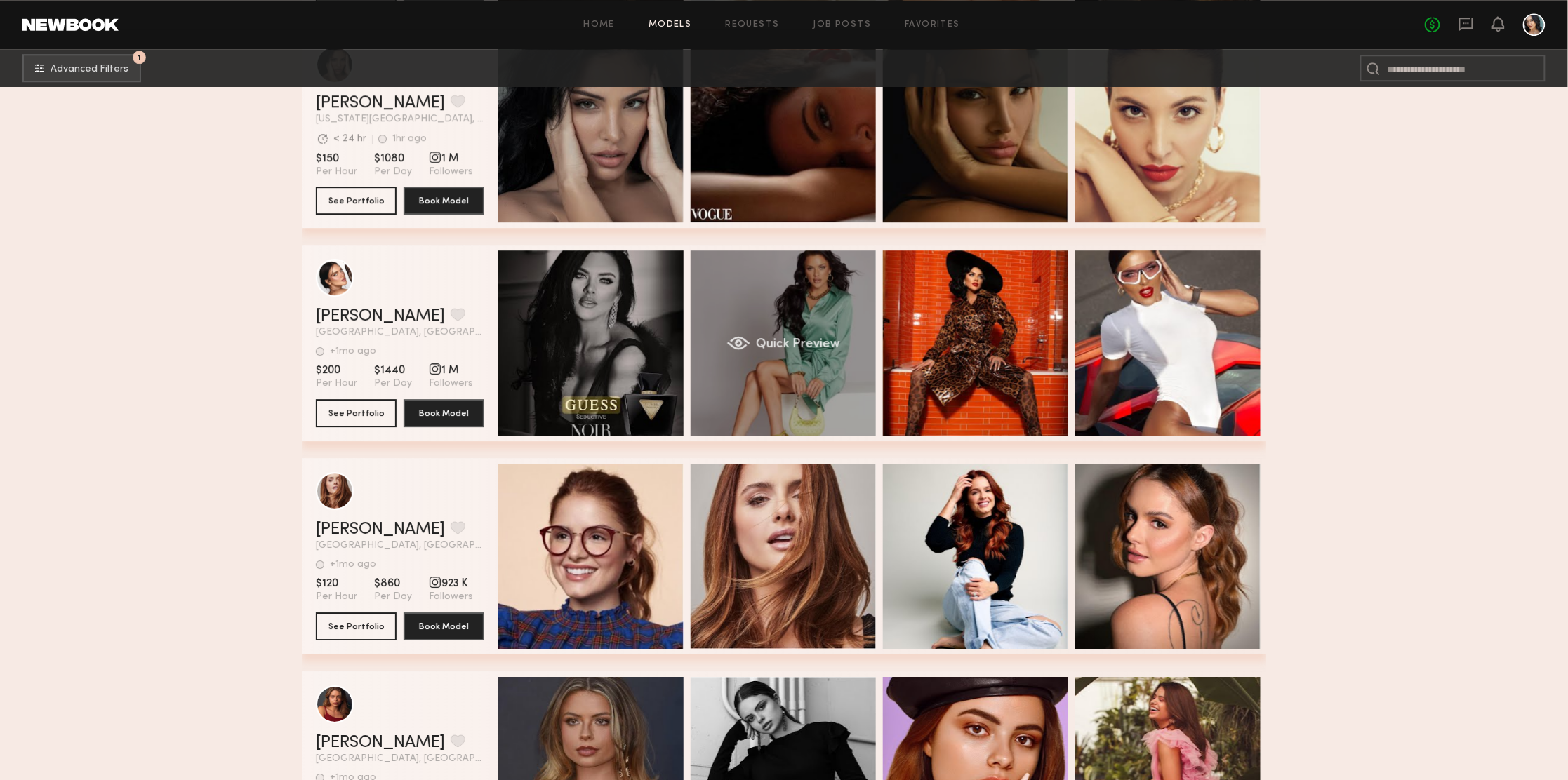
click at [804, 334] on div "Quick Preview" at bounding box center [782, 343] width 185 height 185
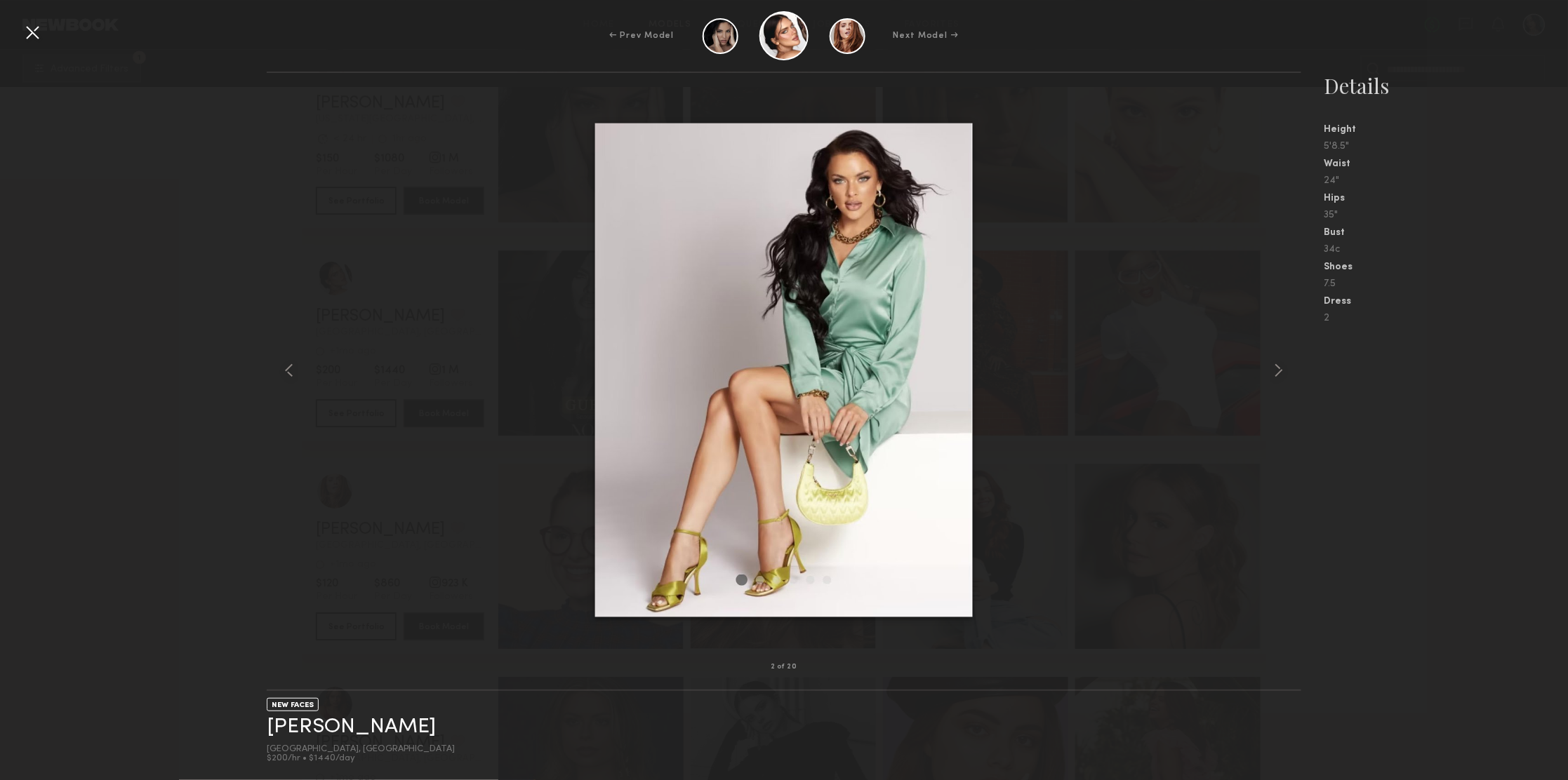
click at [32, 29] on div at bounding box center [32, 32] width 23 height 23
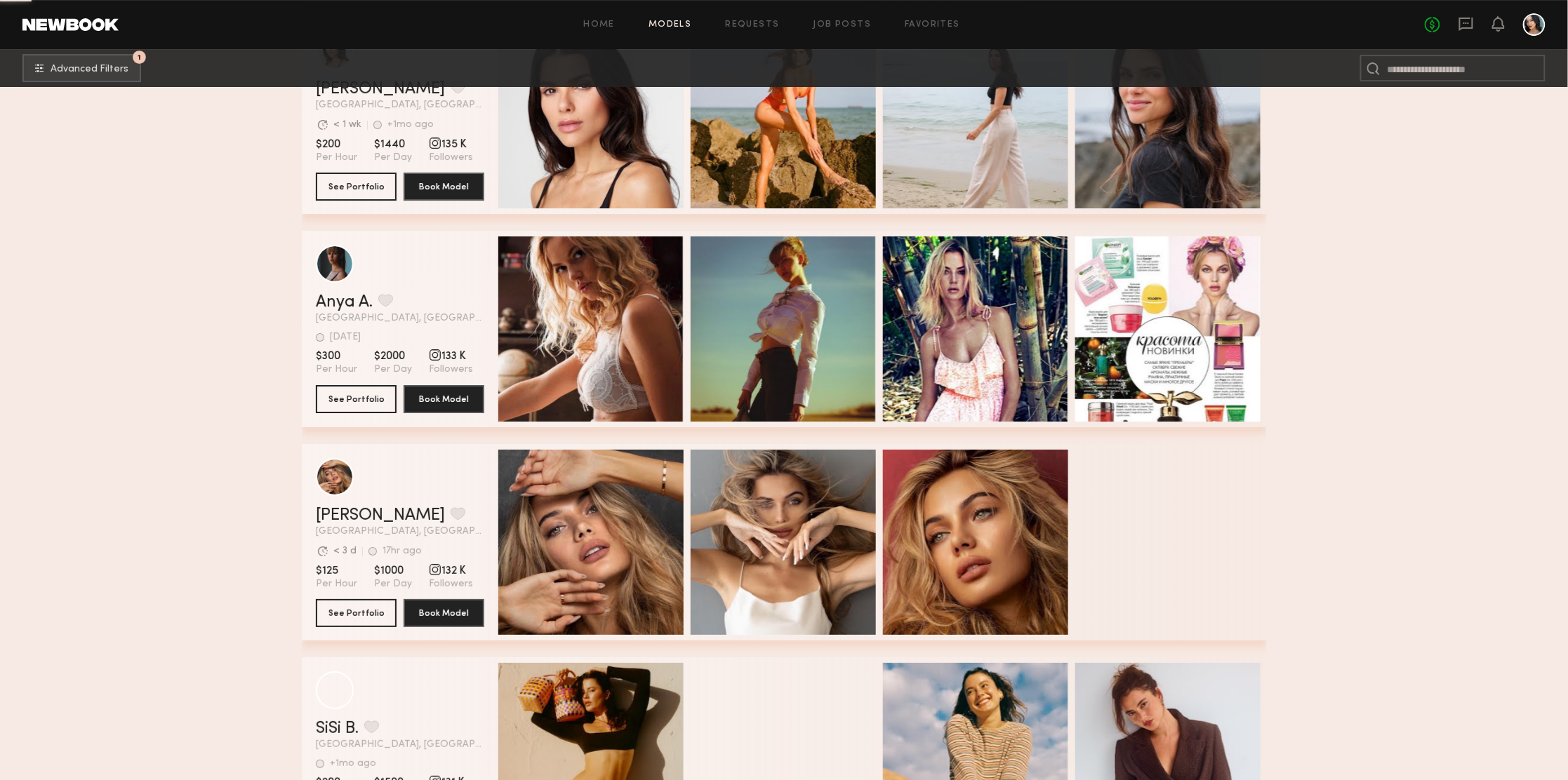
scroll to position [16839, 0]
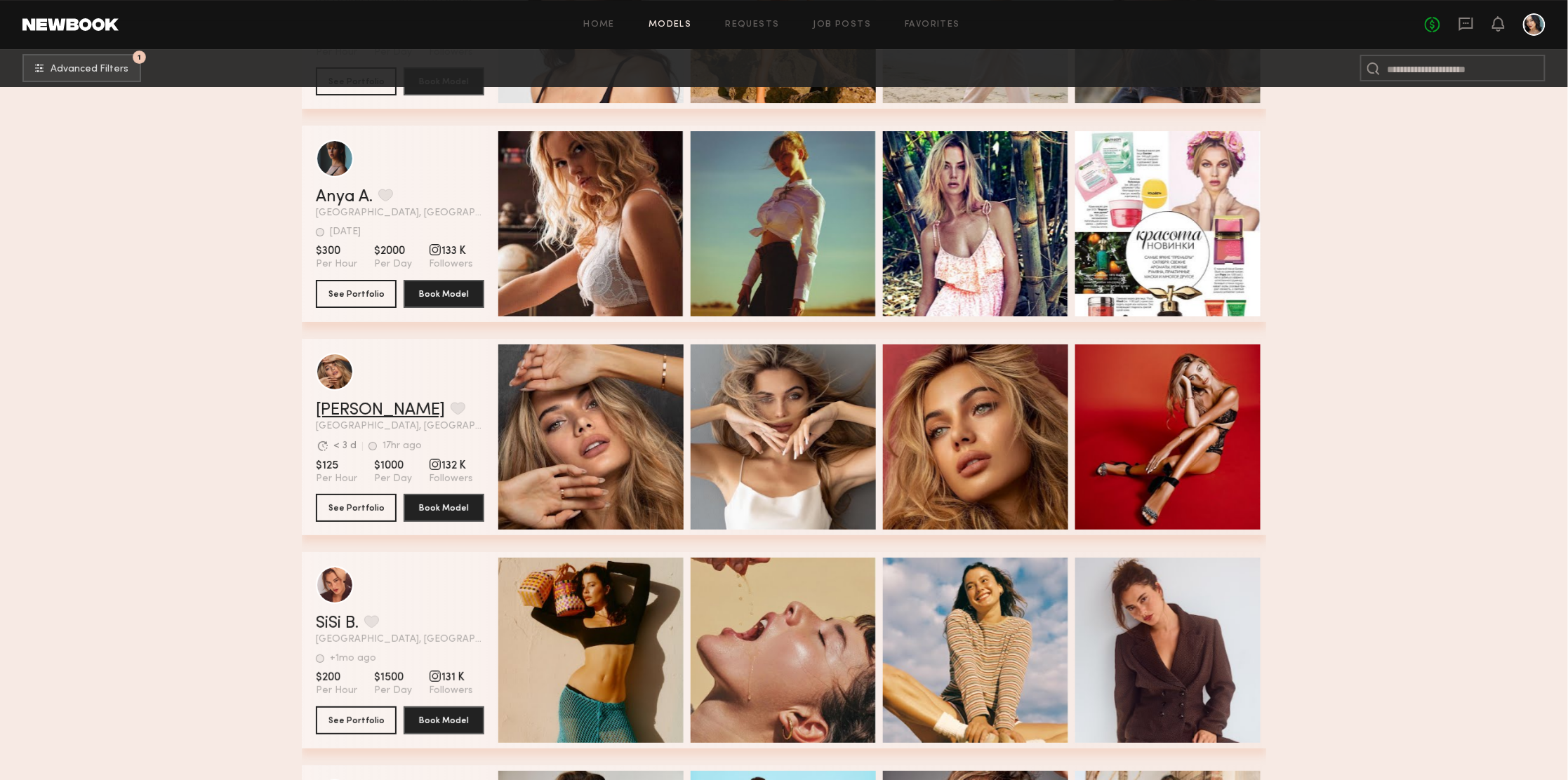
click at [323, 417] on link "Anna M." at bounding box center [380, 410] width 129 height 17
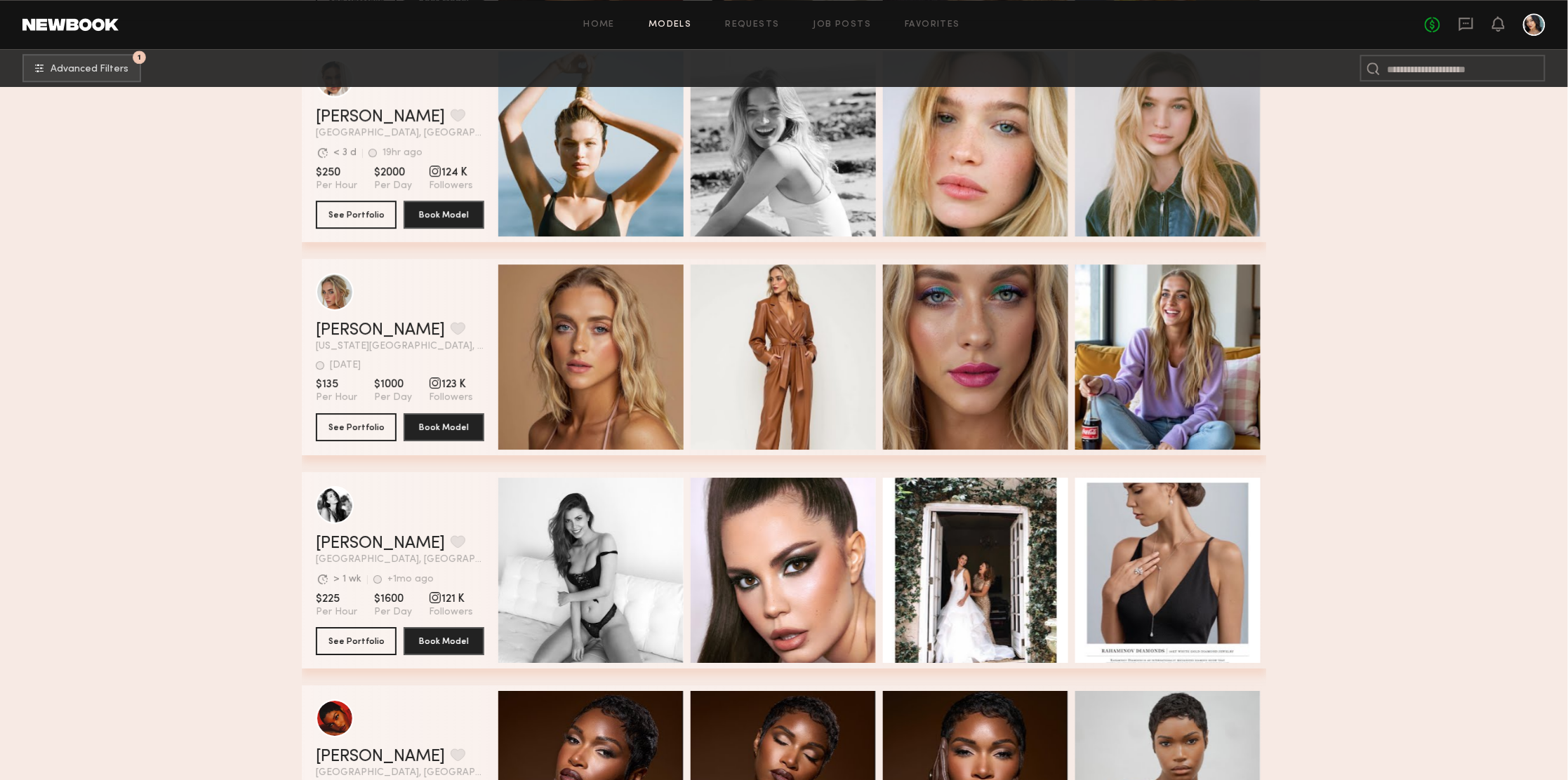
scroll to position [19049, 0]
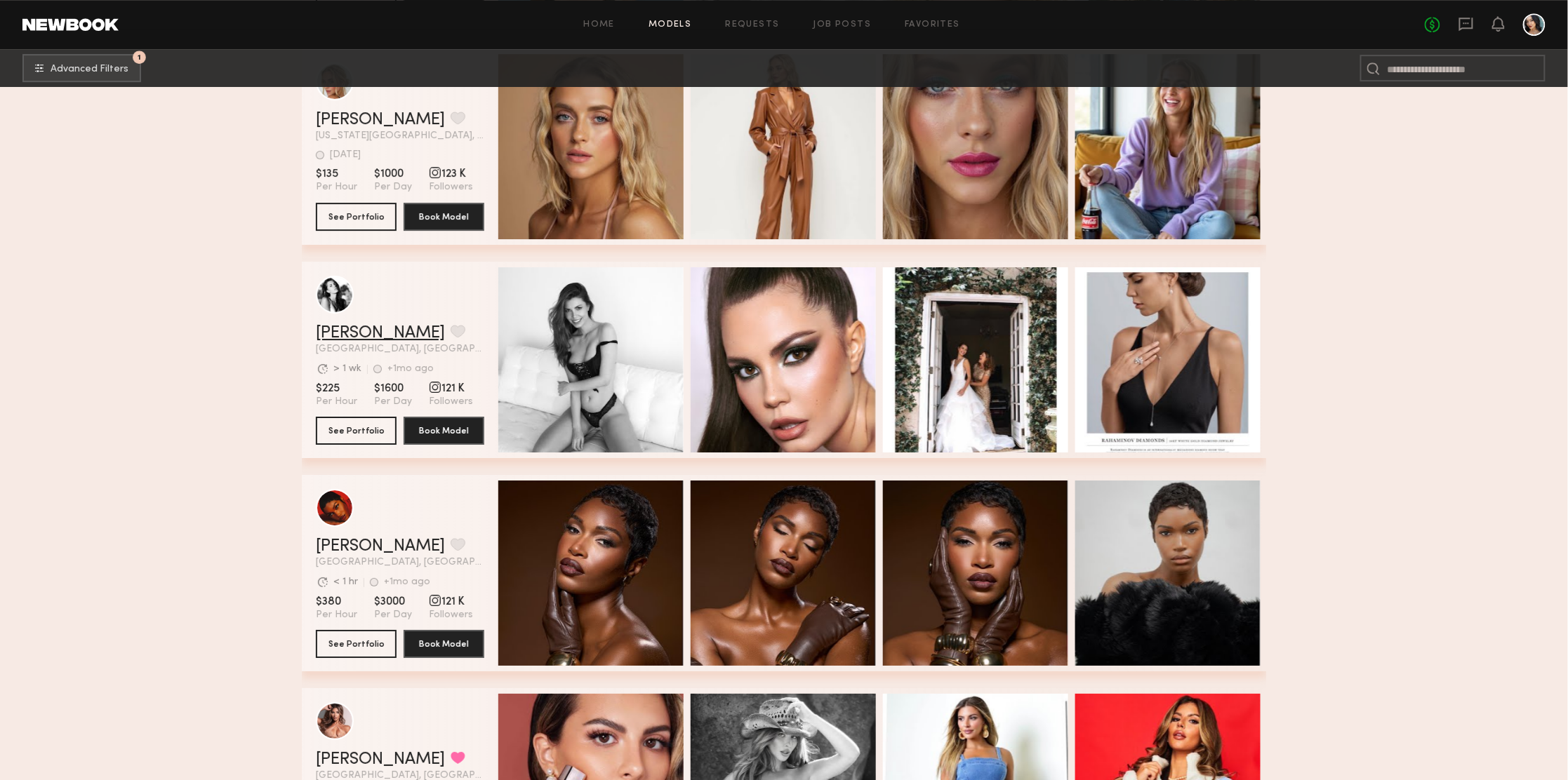
click at [358, 341] on link "Sabrina J." at bounding box center [380, 333] width 129 height 17
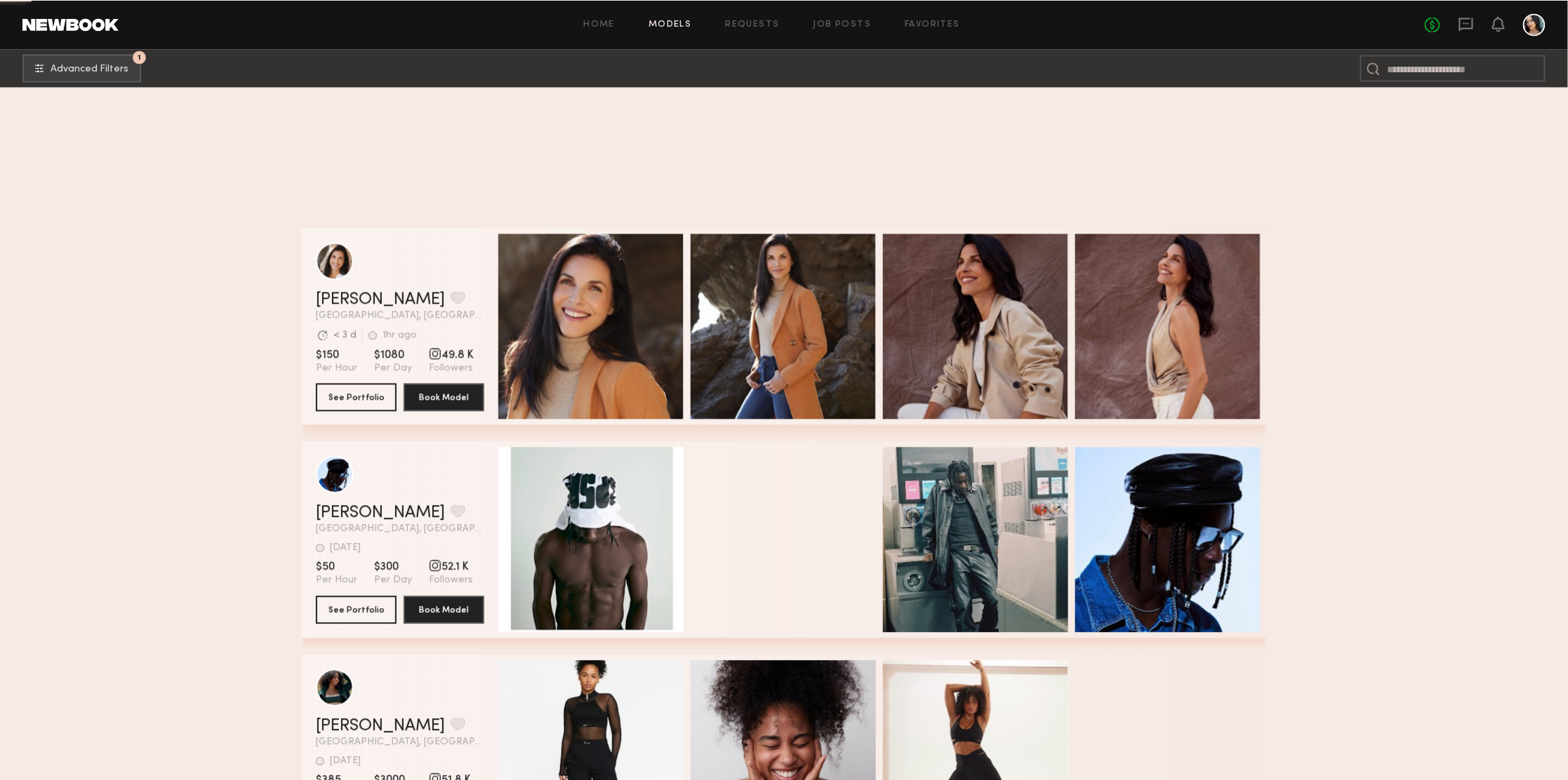
scroll to position [50427, 0]
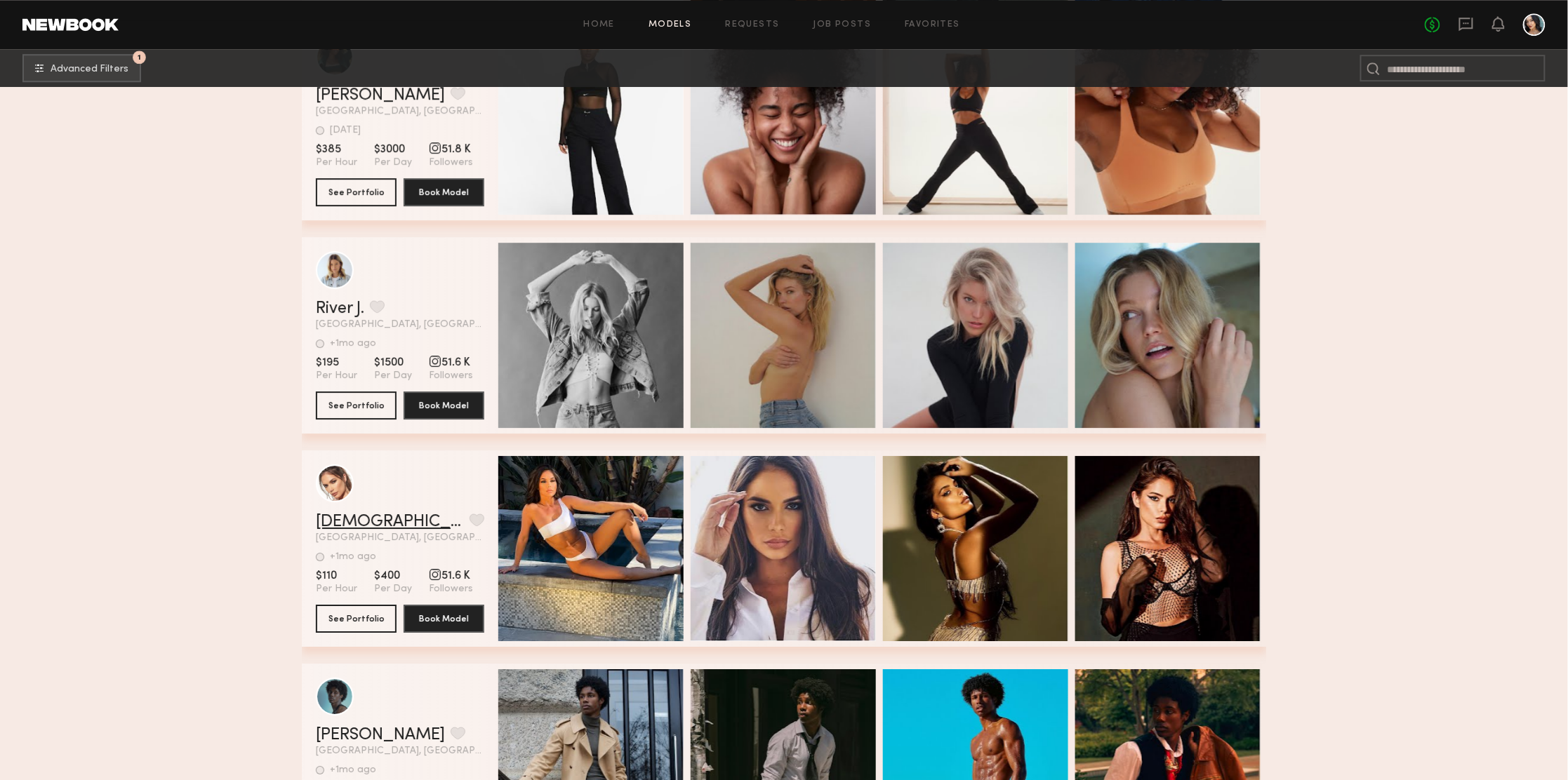
click at [399, 525] on link "[DEMOGRAPHIC_DATA][PERSON_NAME]" at bounding box center [390, 522] width 148 height 17
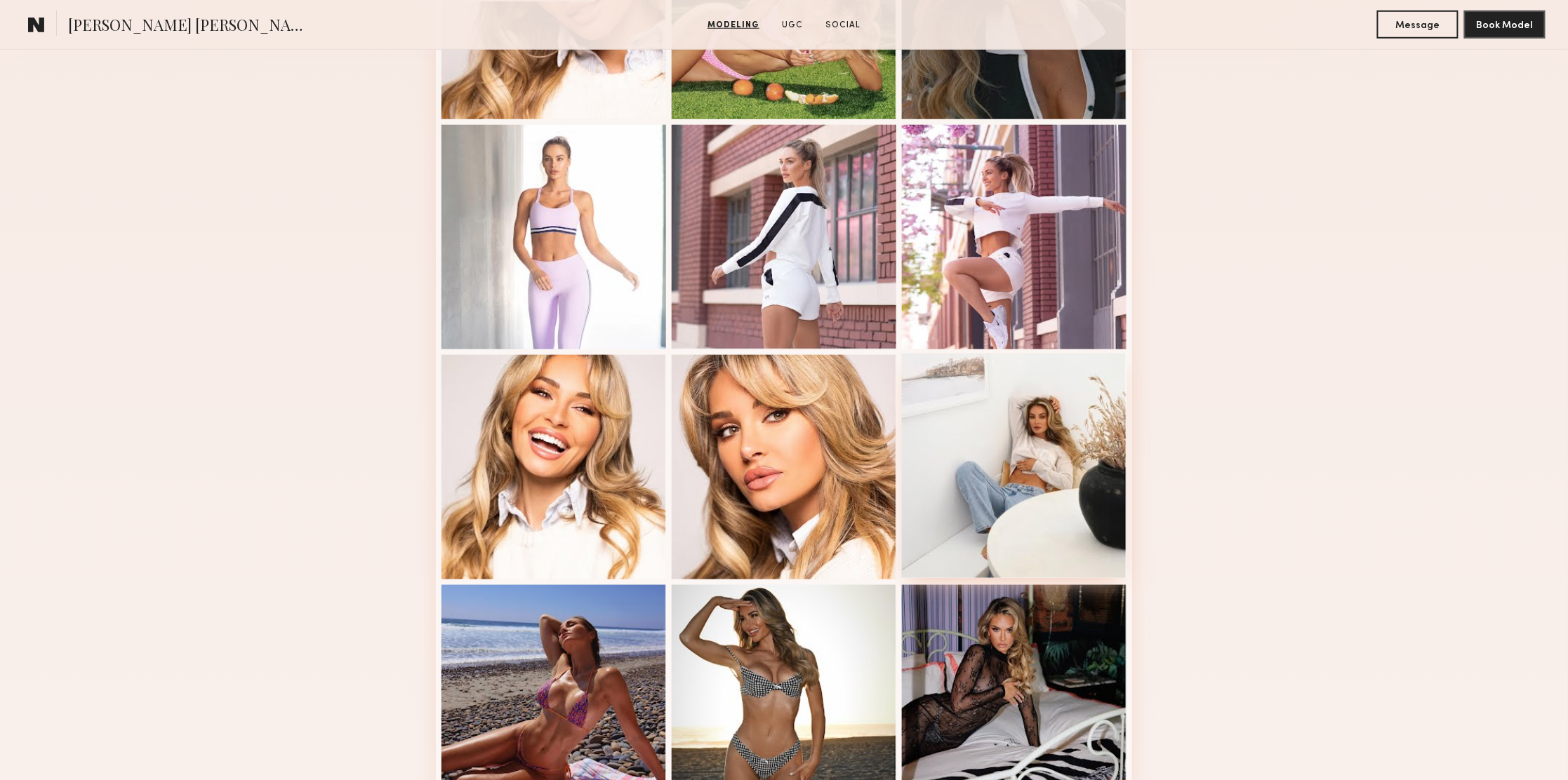
scroll to position [737, 0]
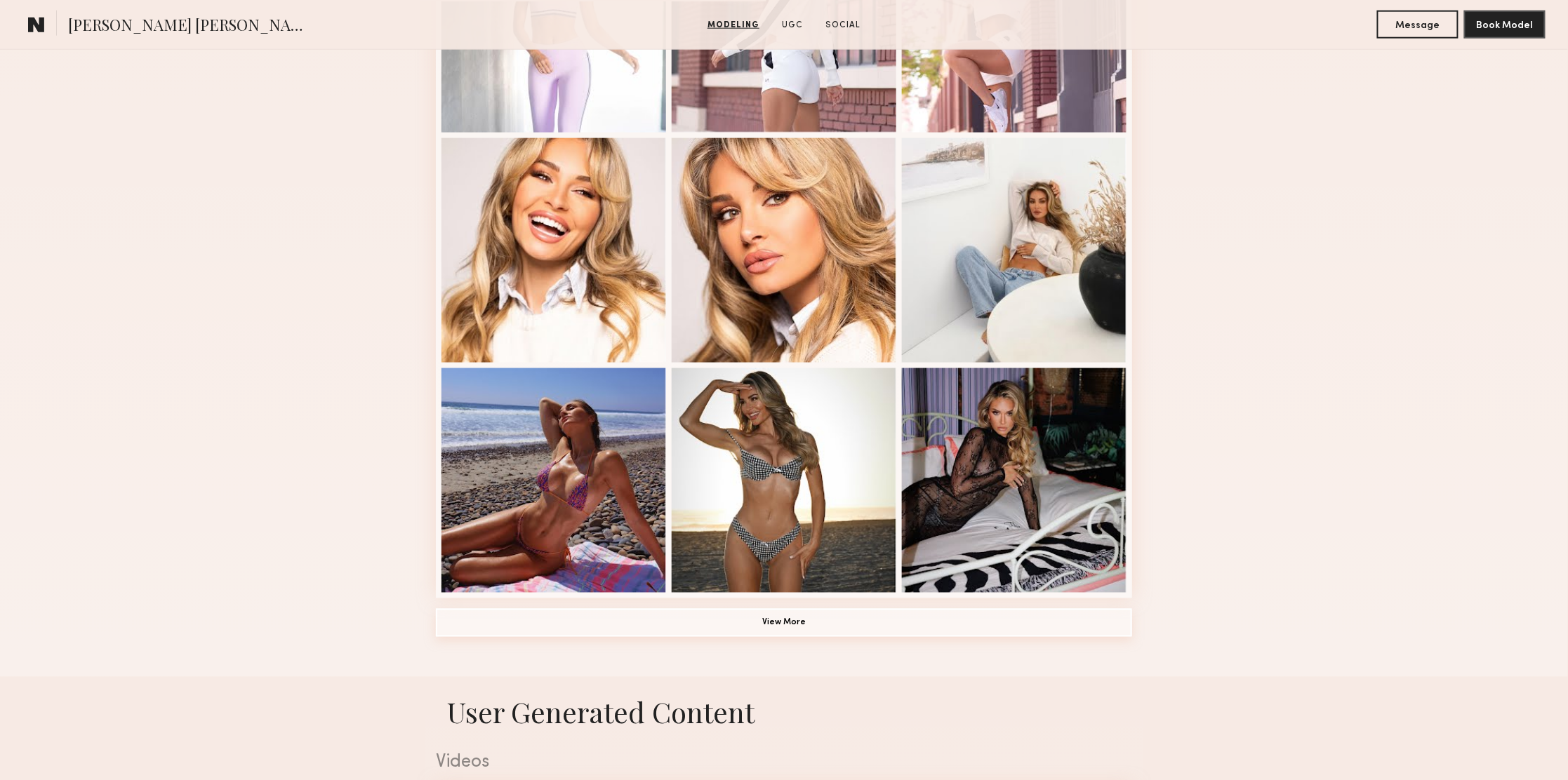
click at [822, 628] on button "View More" at bounding box center [784, 623] width 696 height 28
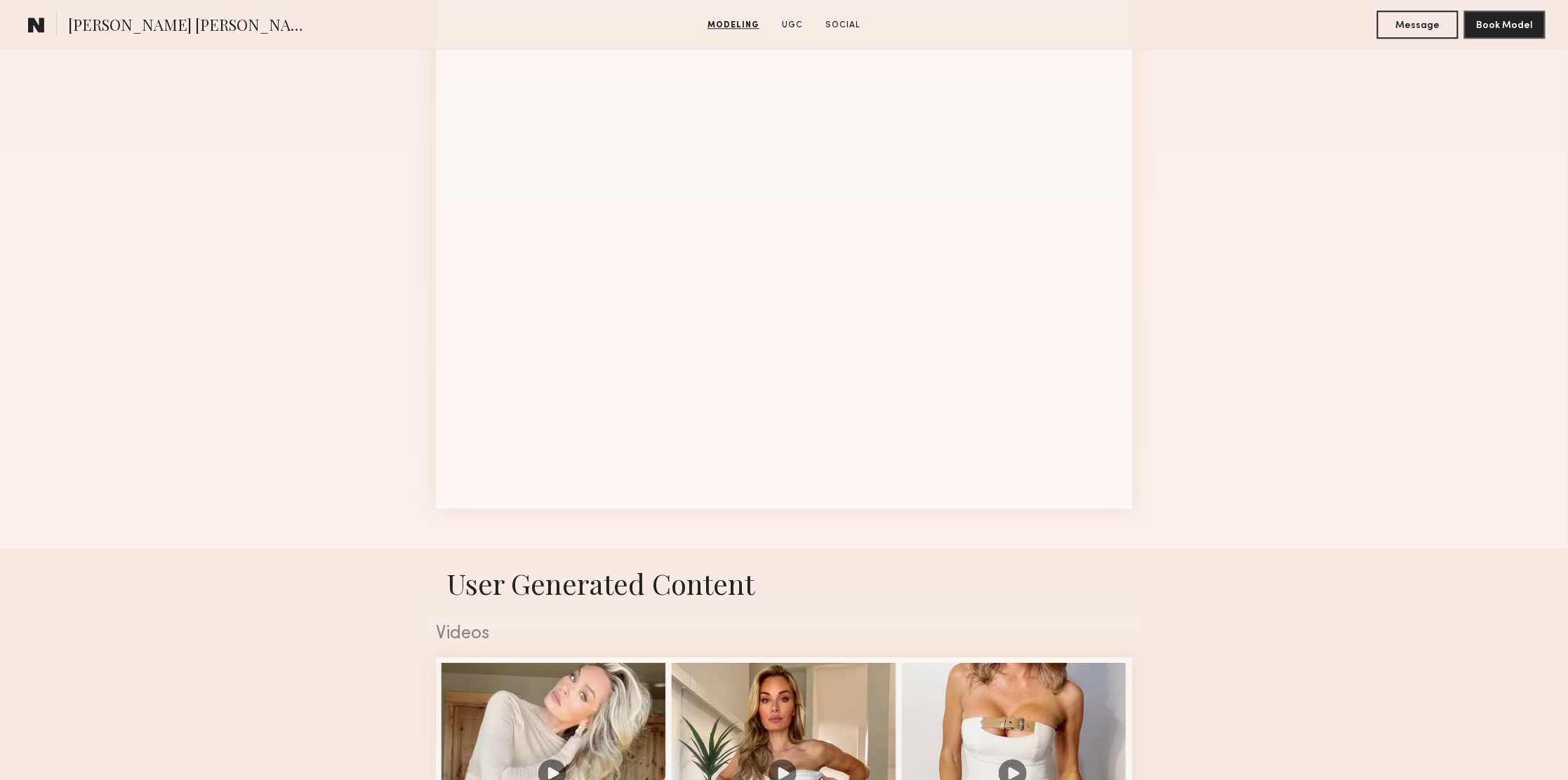
scroll to position [1473, 0]
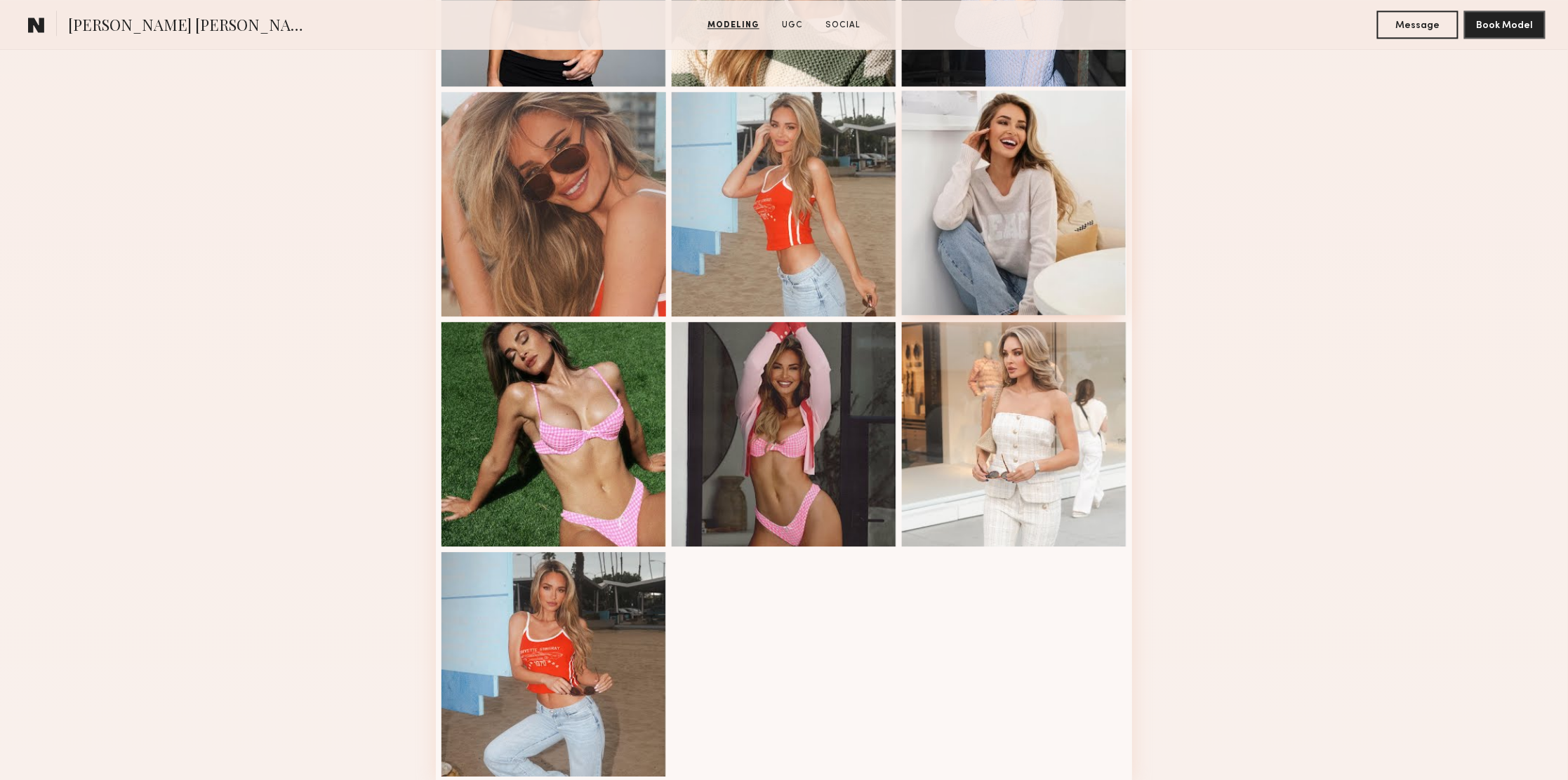
click at [971, 172] on div at bounding box center [1014, 202] width 224 height 224
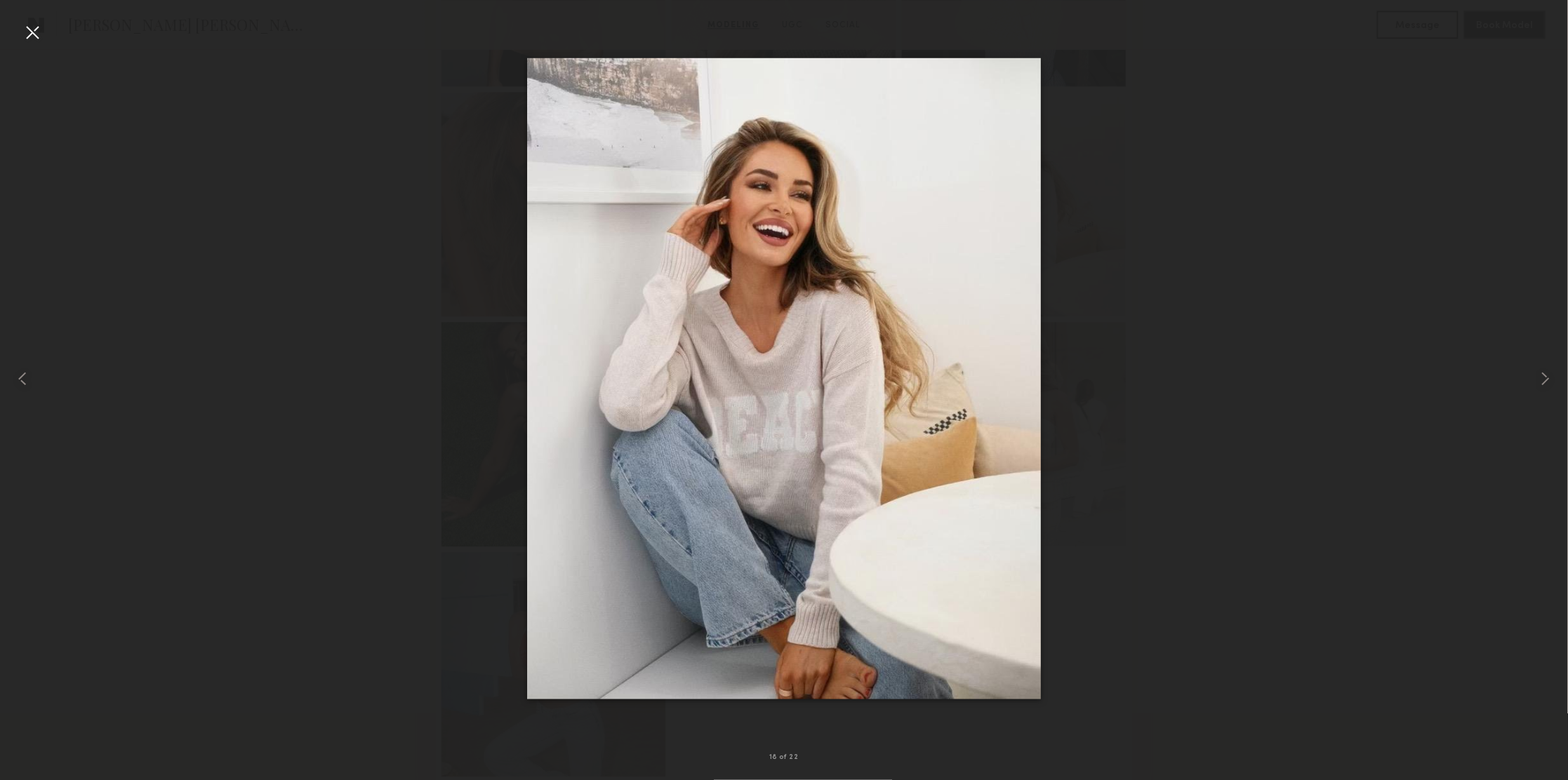
click at [31, 35] on div at bounding box center [32, 32] width 23 height 23
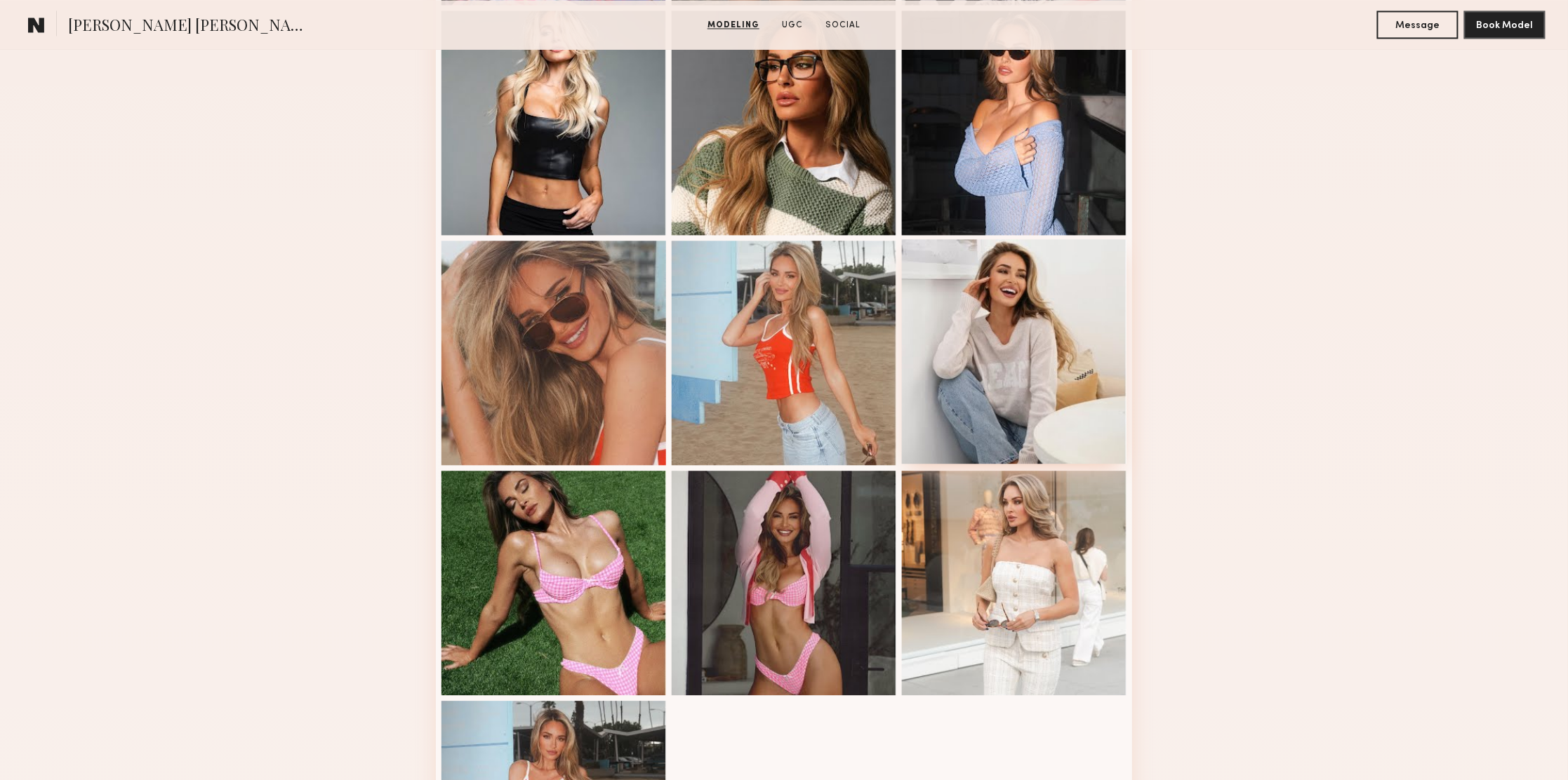
scroll to position [1053, 0]
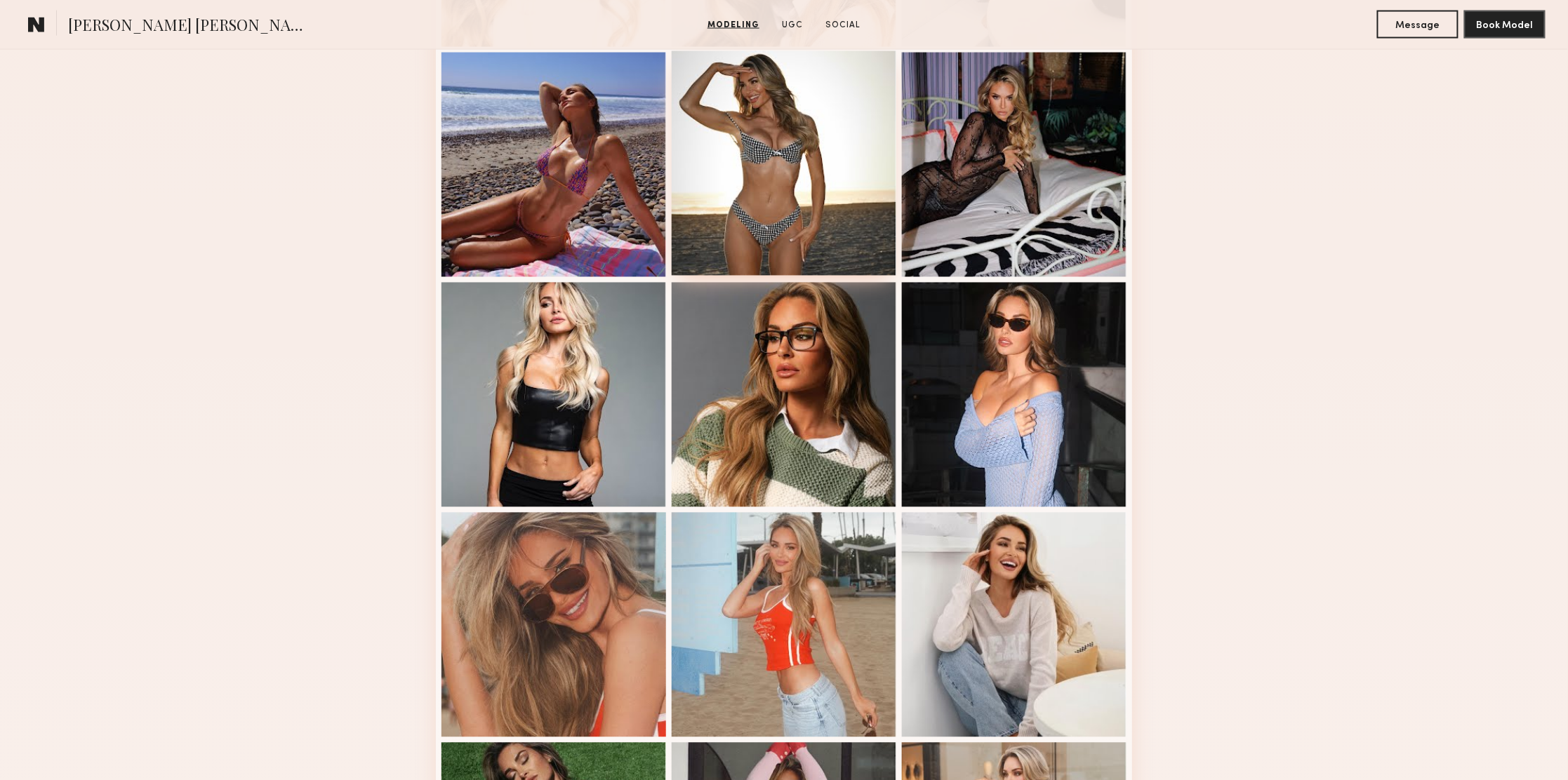
click at [795, 223] on div at bounding box center [783, 163] width 224 height 224
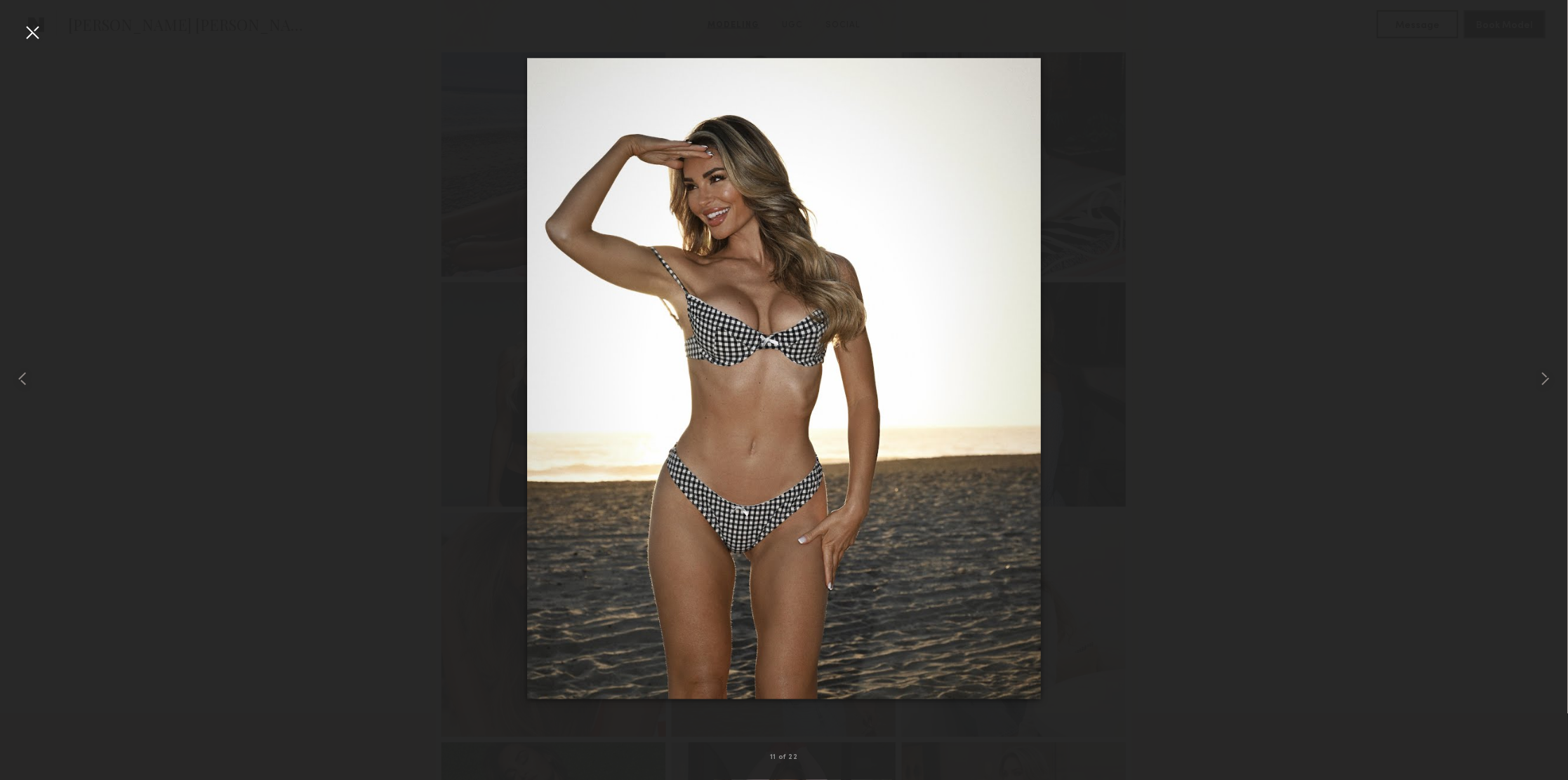
click at [34, 29] on div at bounding box center [32, 32] width 23 height 23
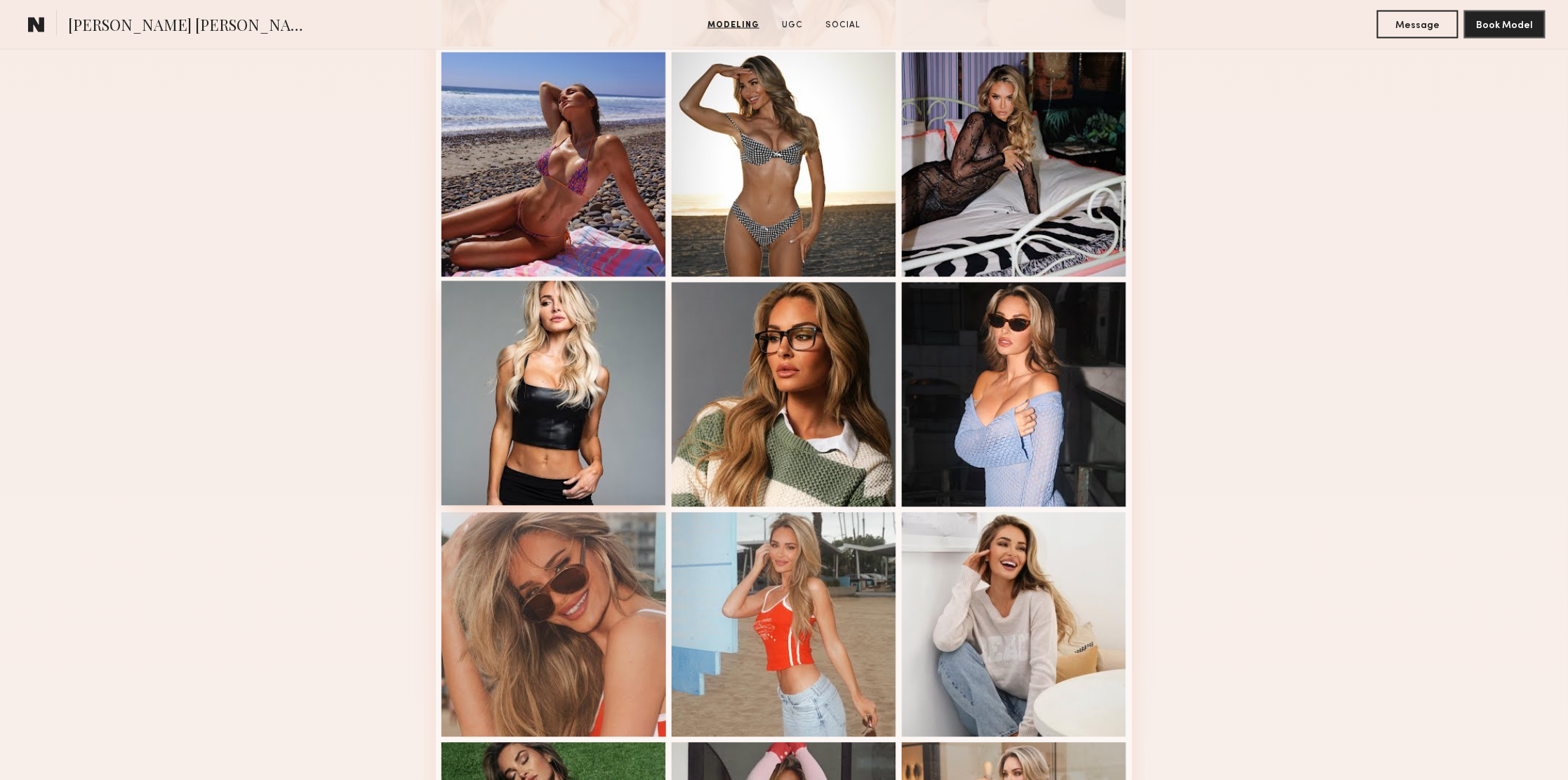
click at [574, 309] on div at bounding box center [553, 393] width 224 height 224
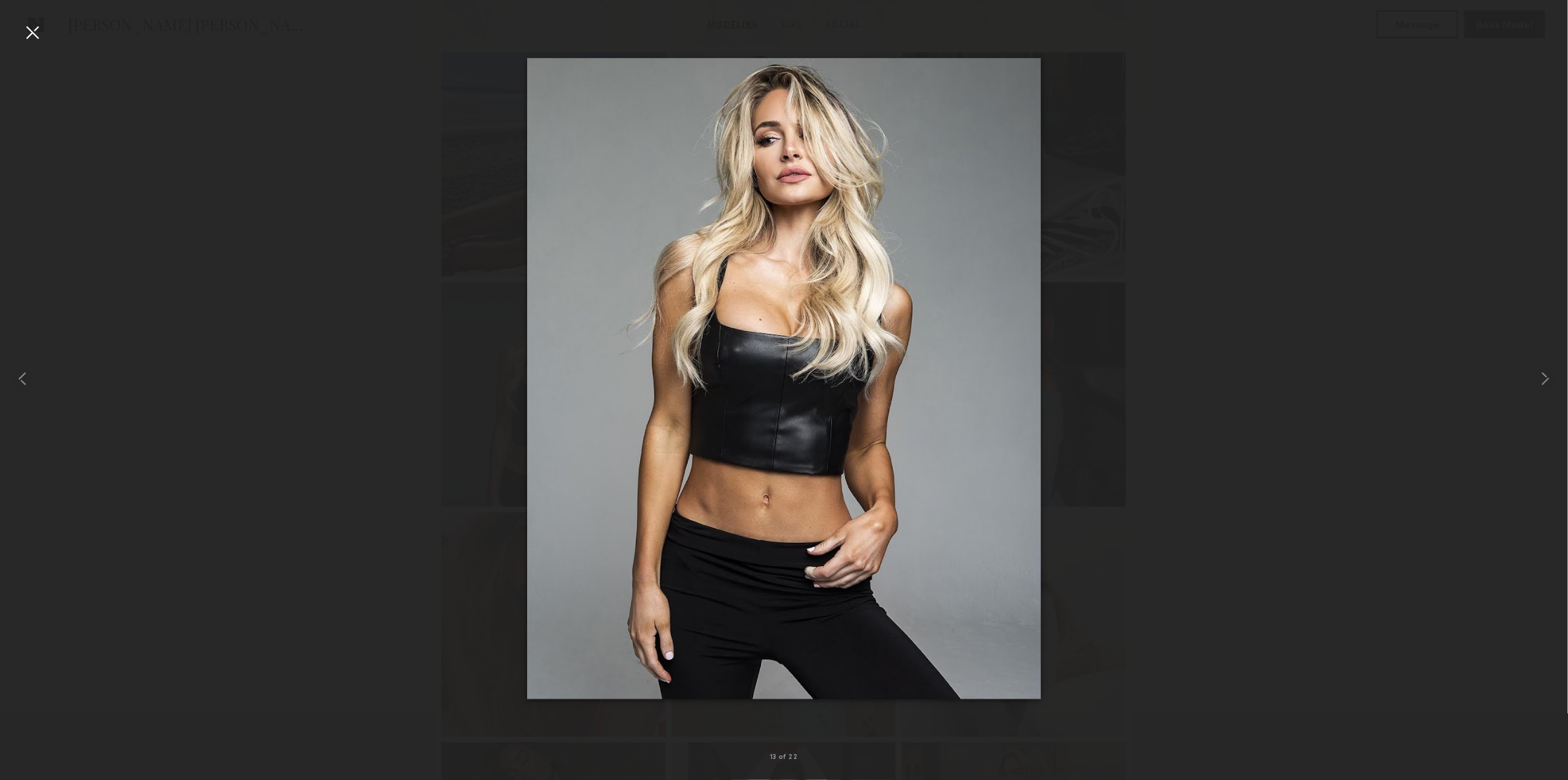
click at [38, 30] on div at bounding box center [32, 32] width 23 height 23
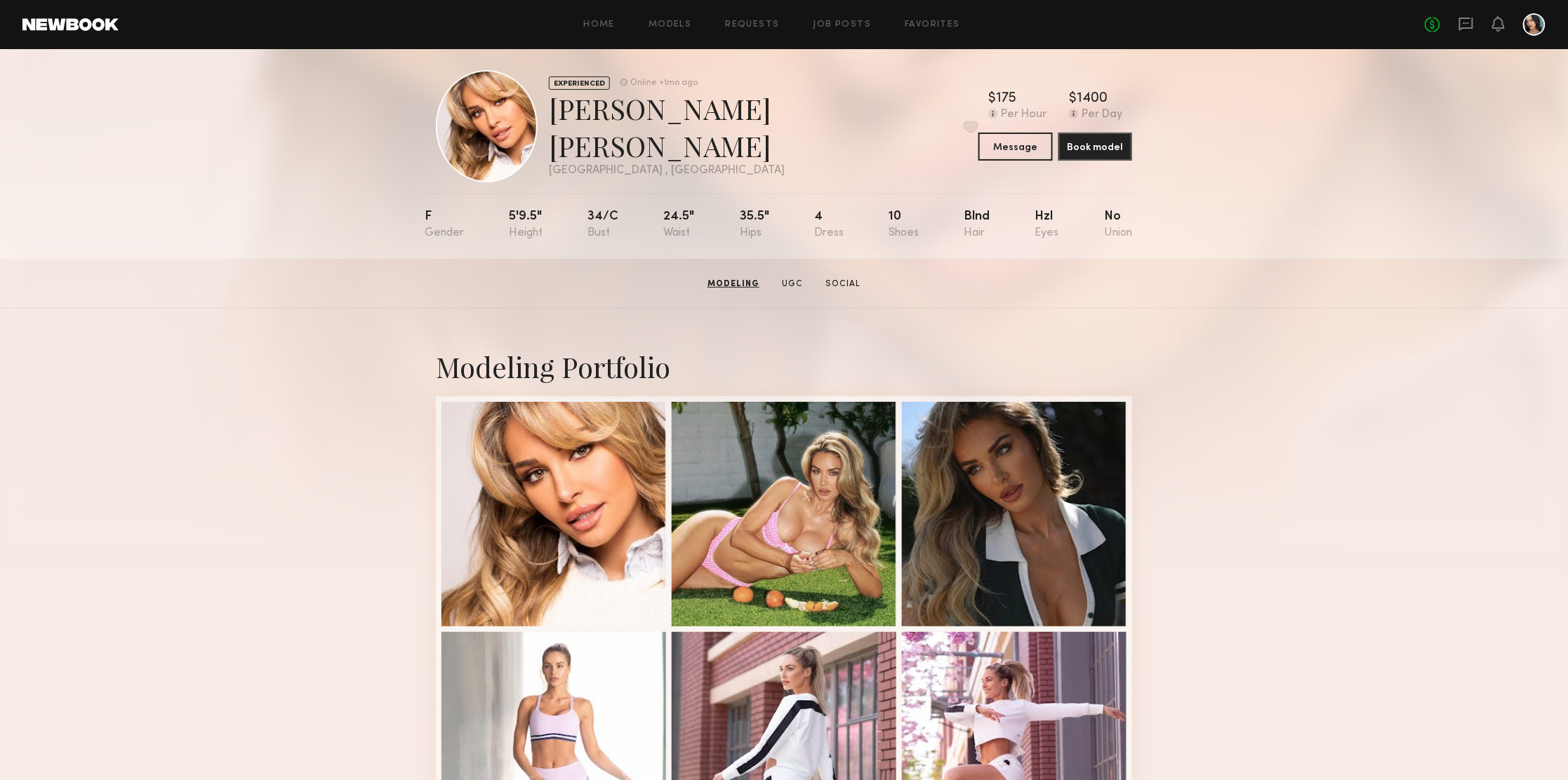
scroll to position [0, 0]
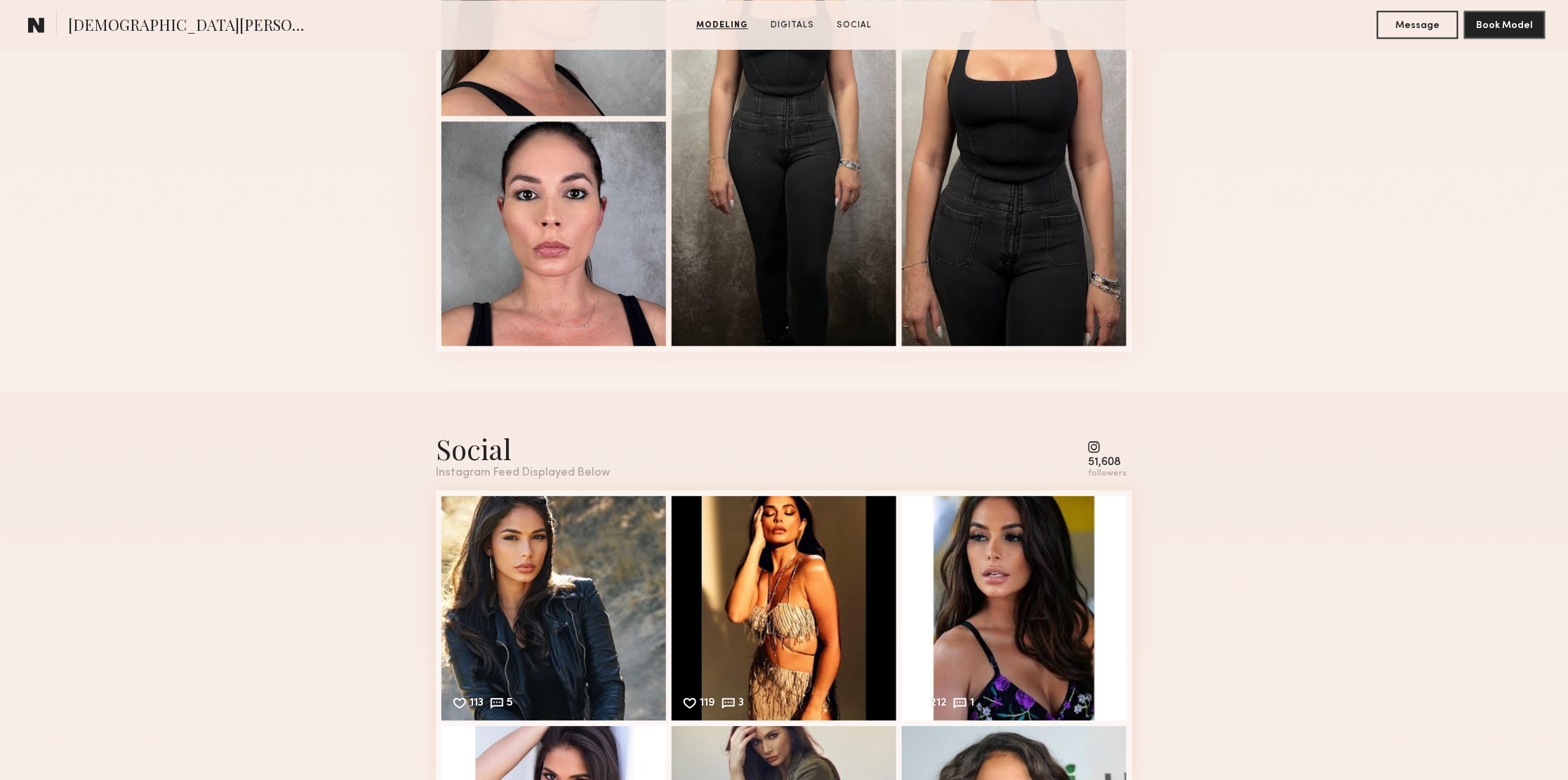
scroll to position [1684, 0]
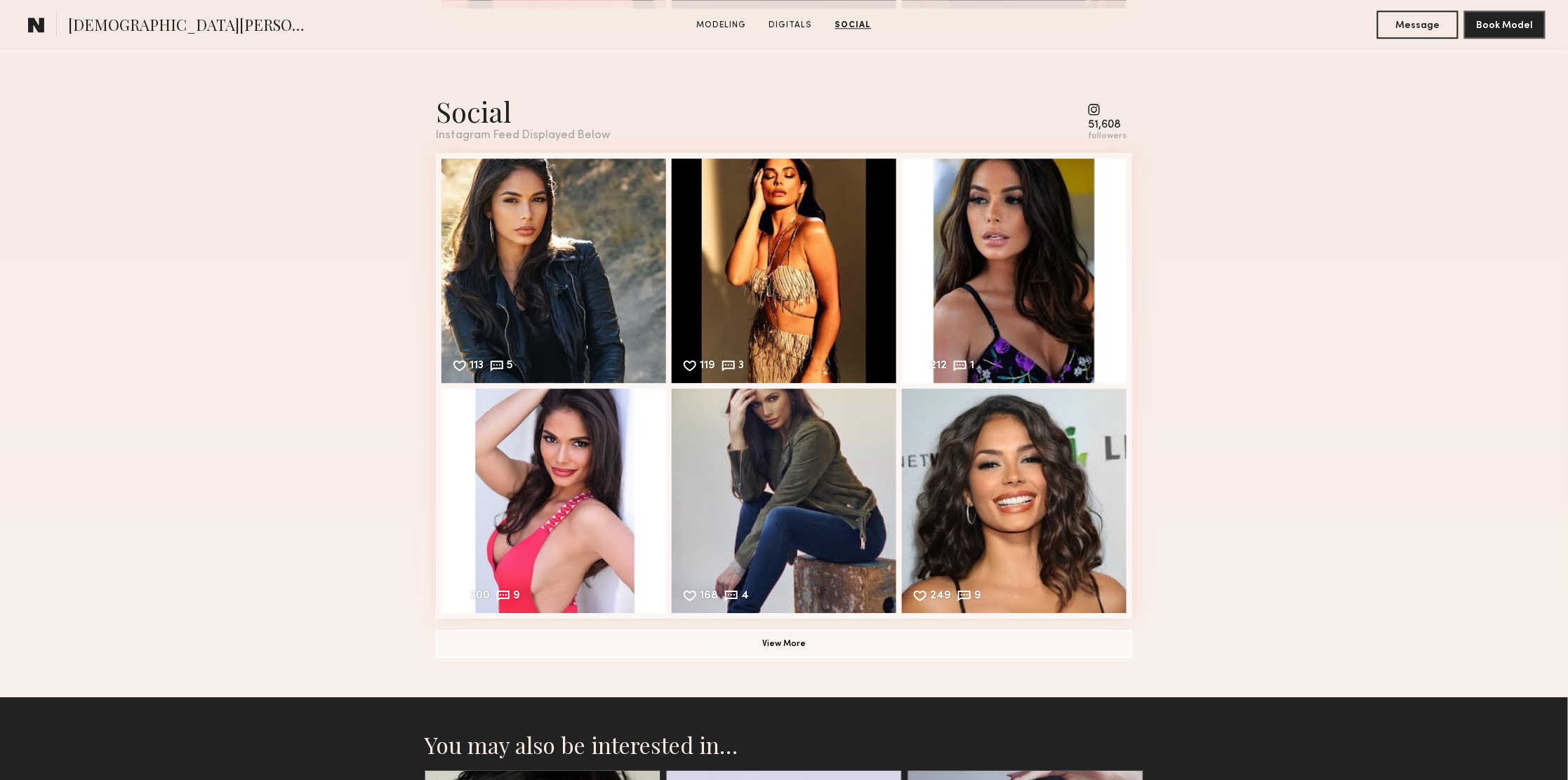
click at [787, 667] on div "Social Instagram Feed Displayed Below 51,608 followers 113 5 Likes & comments d…" at bounding box center [784, 375] width 696 height 644
click at [788, 657] on button "View More" at bounding box center [784, 643] width 696 height 28
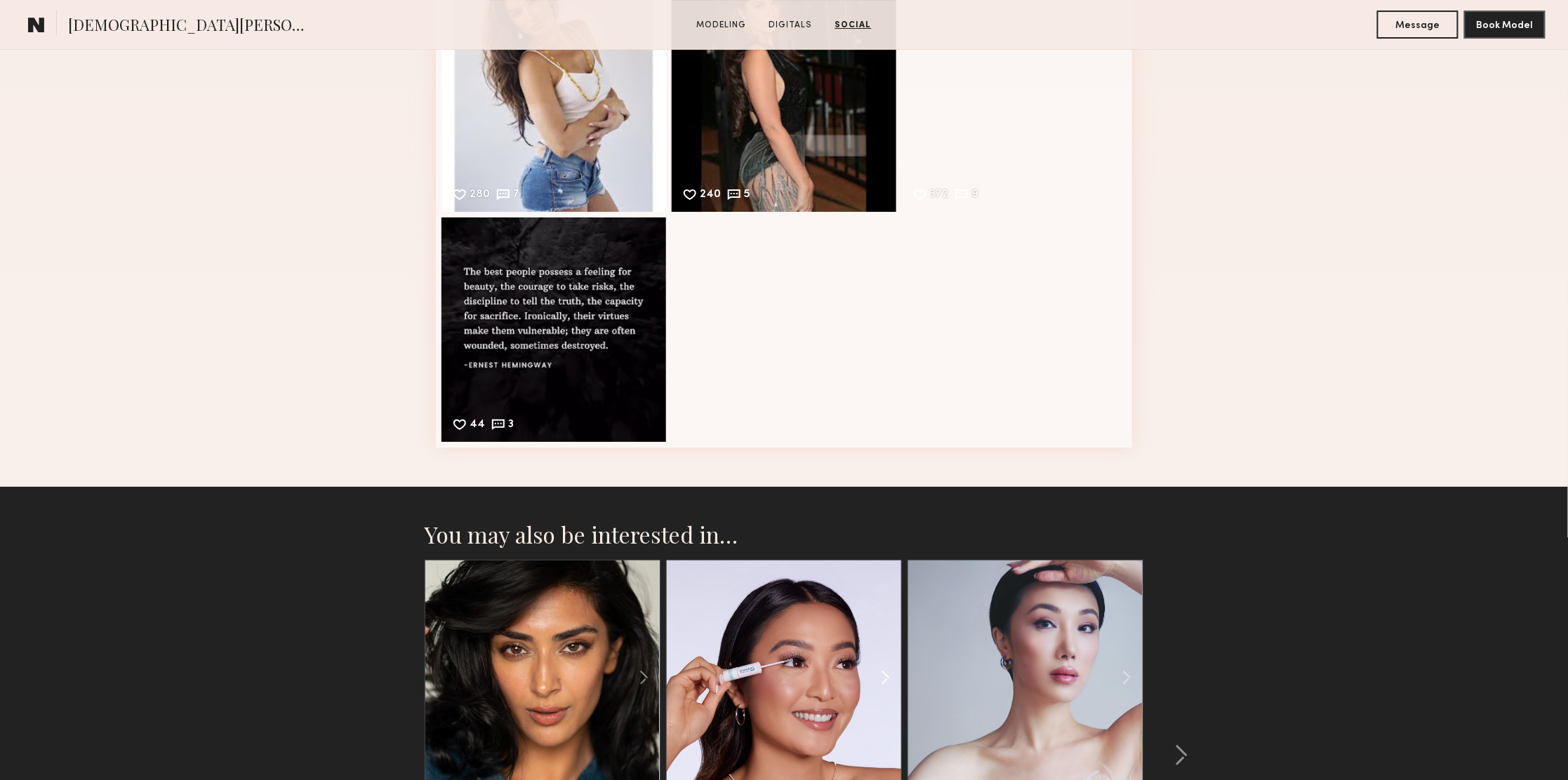
scroll to position [2595, 0]
